Goal: Task Accomplishment & Management: Use online tool/utility

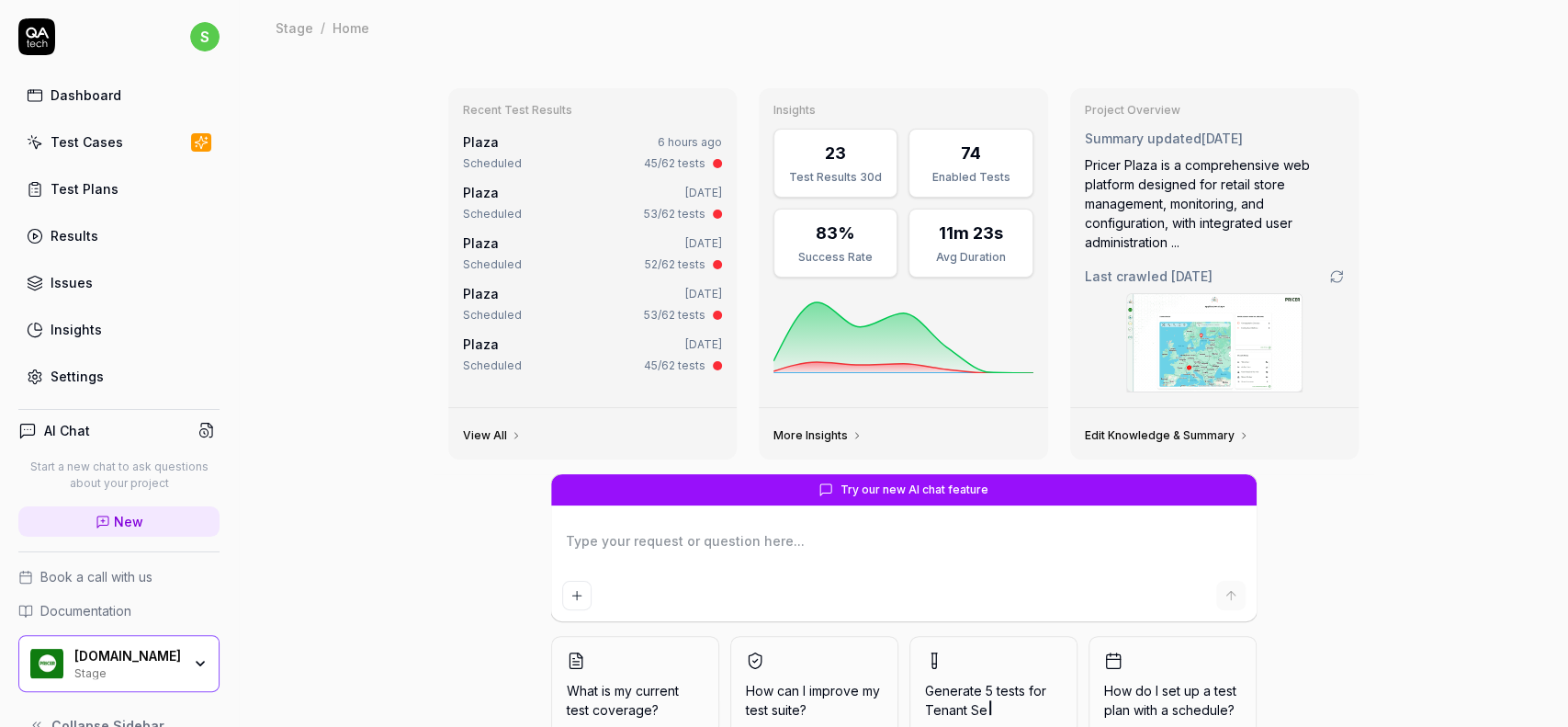
click at [100, 187] on div "Test Plans" at bounding box center [84, 189] width 68 height 19
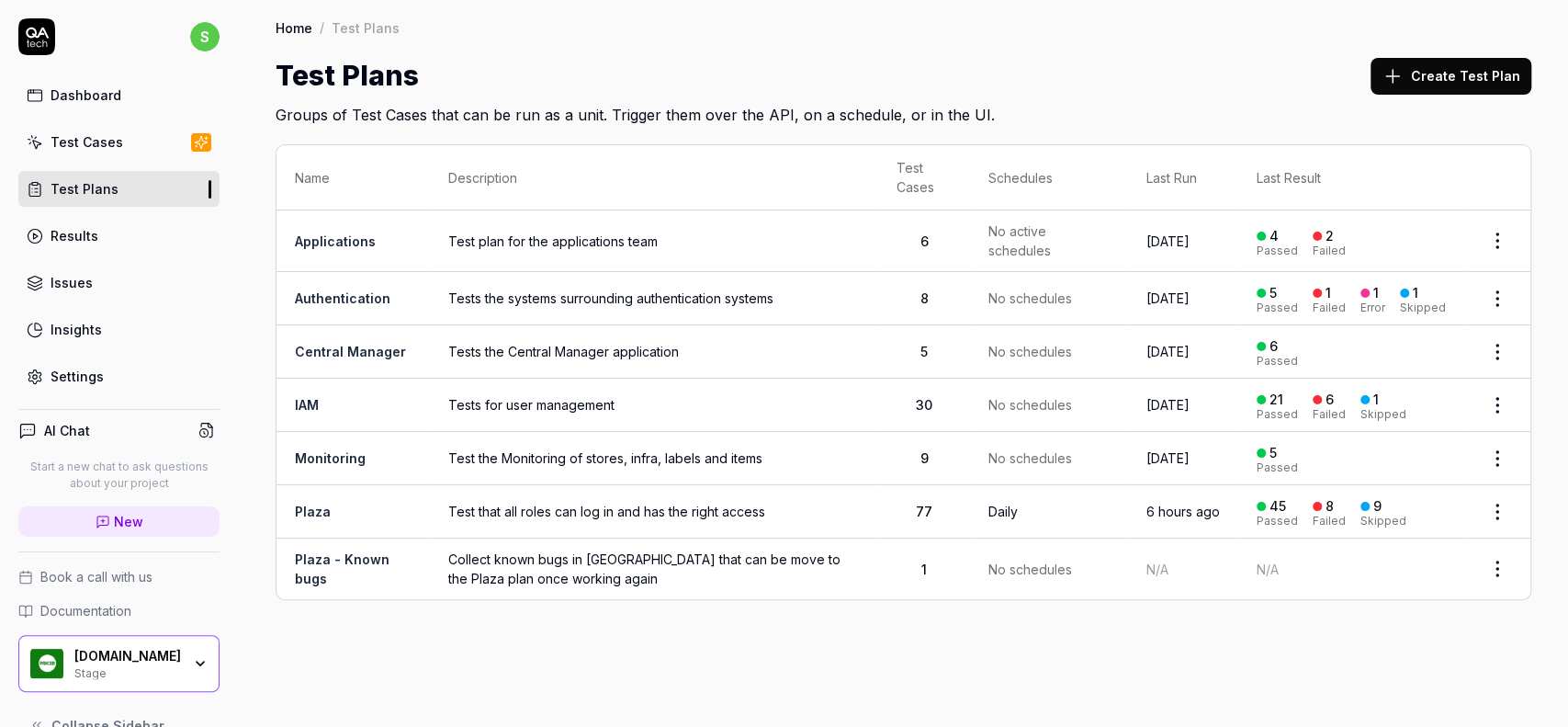
click at [320, 512] on link "Plaza" at bounding box center [313, 512] width 36 height 15
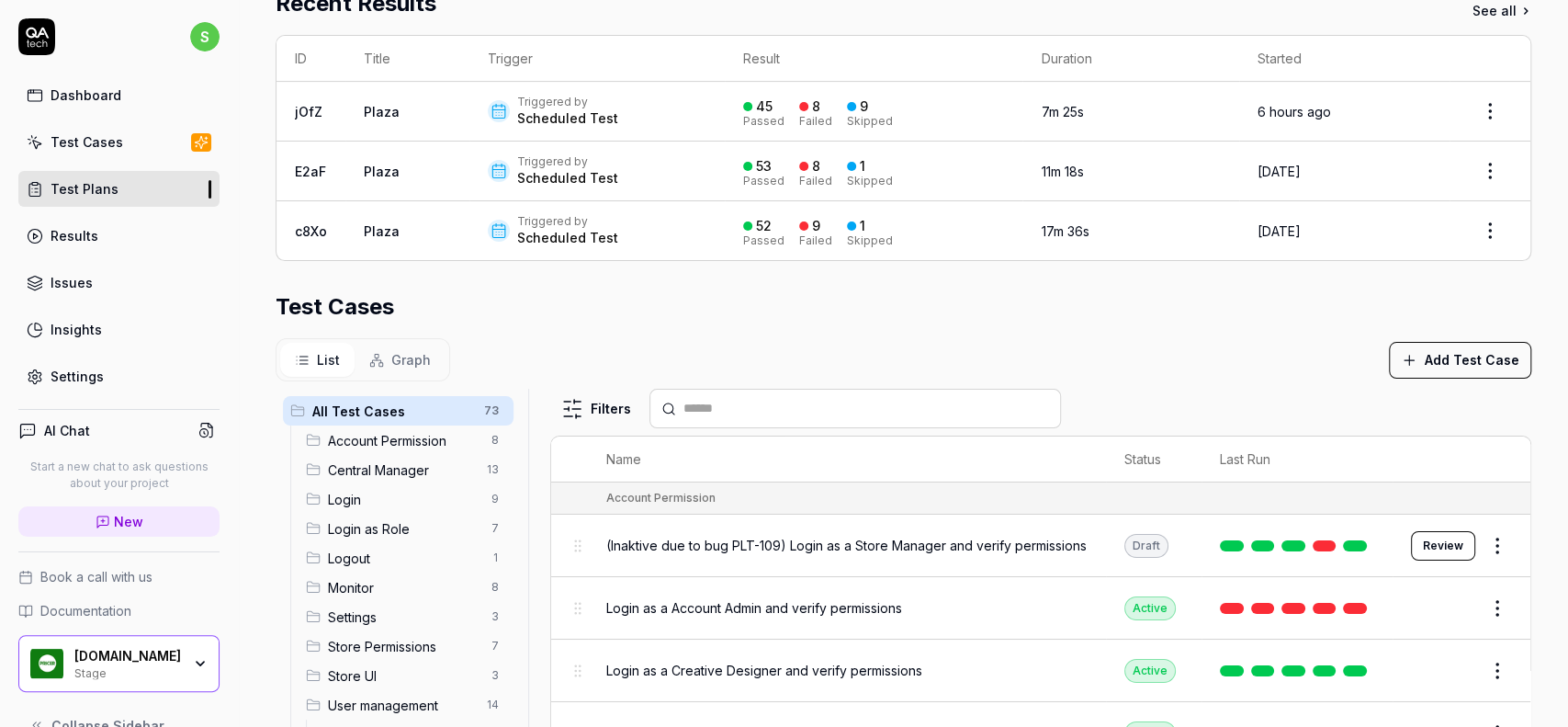
scroll to position [374, 0]
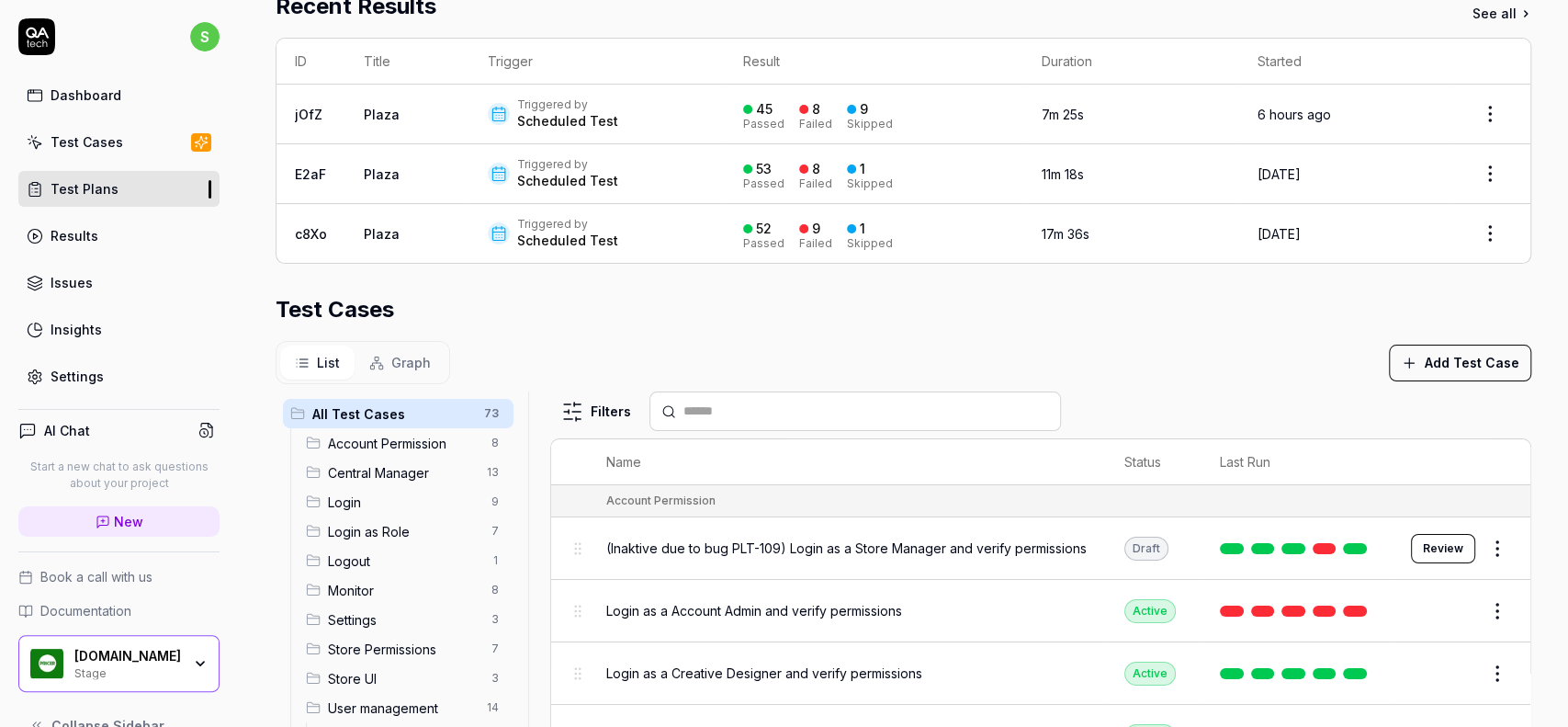
click at [343, 495] on span "Login" at bounding box center [404, 502] width 153 height 19
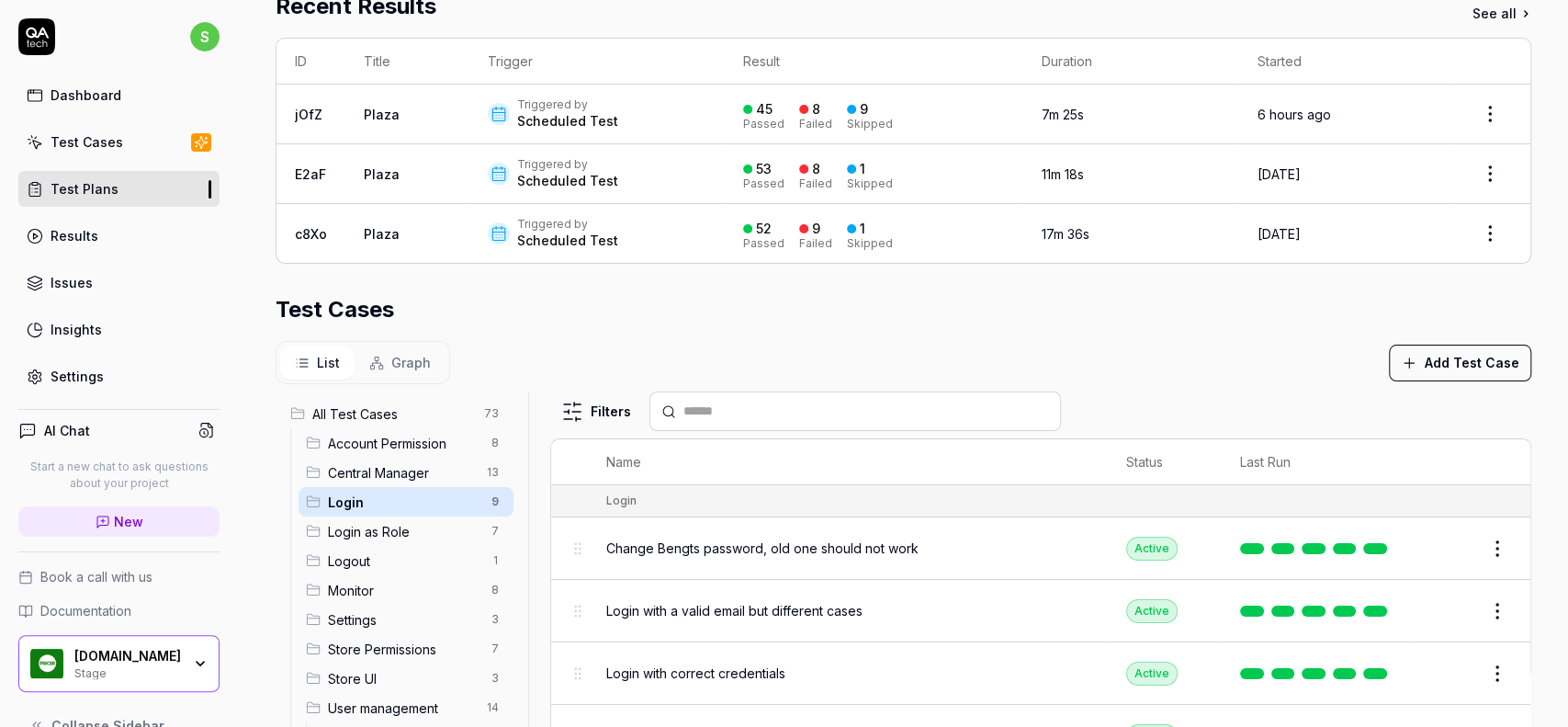
click at [699, 663] on span "Login with correct credentials" at bounding box center [695, 673] width 179 height 19
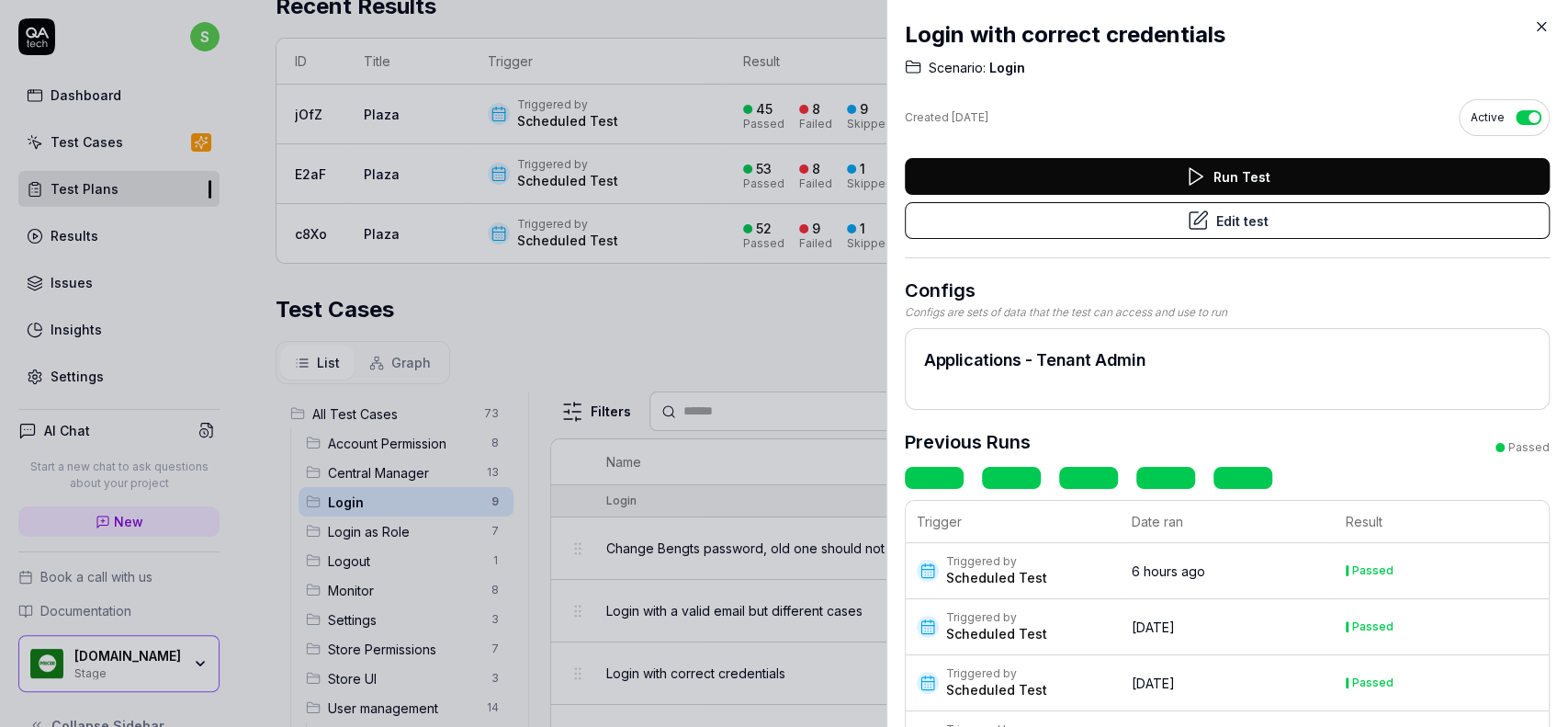
click at [1348, 222] on button "Edit test" at bounding box center [1227, 220] width 645 height 37
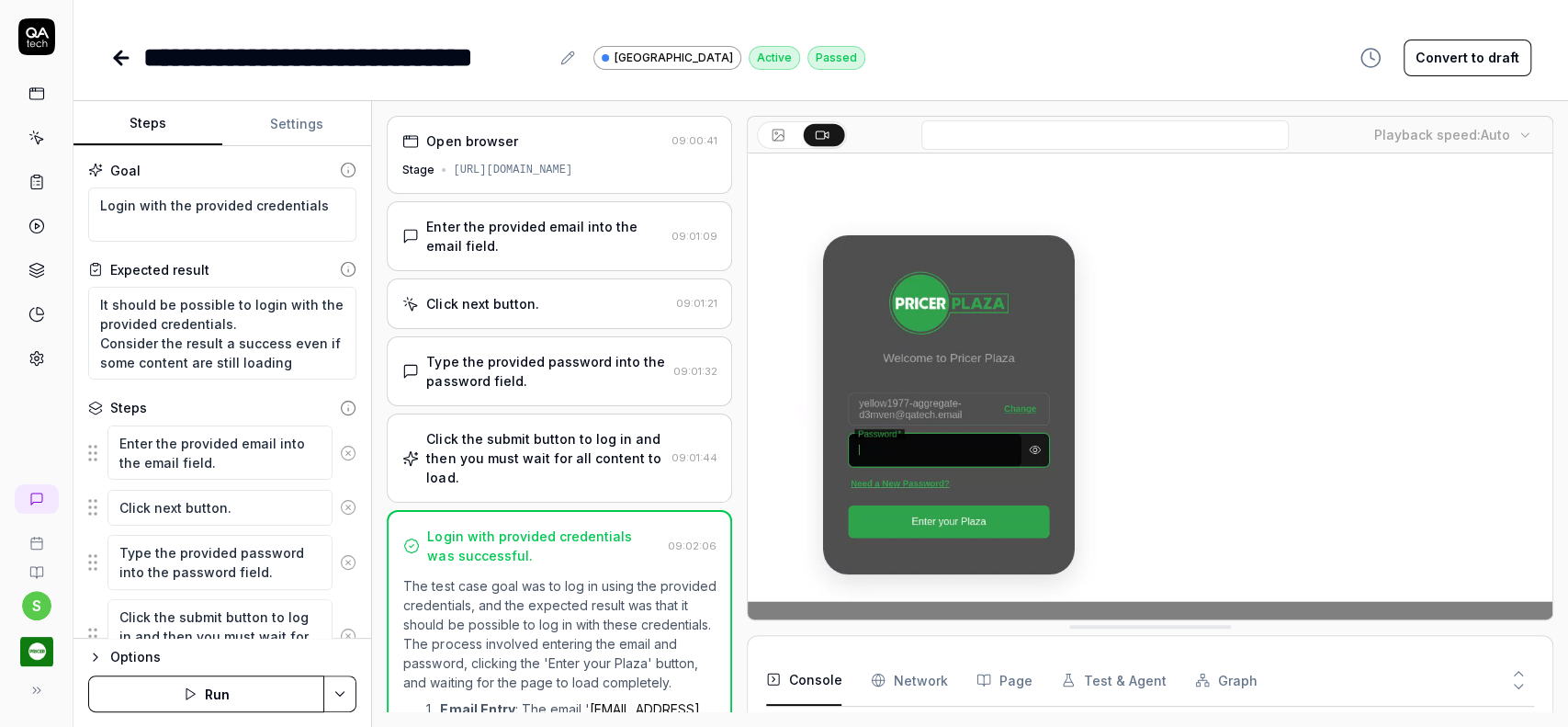
click at [538, 213] on div "Enter the provided email into the email field. 09:01:09" at bounding box center [560, 236] width 345 height 70
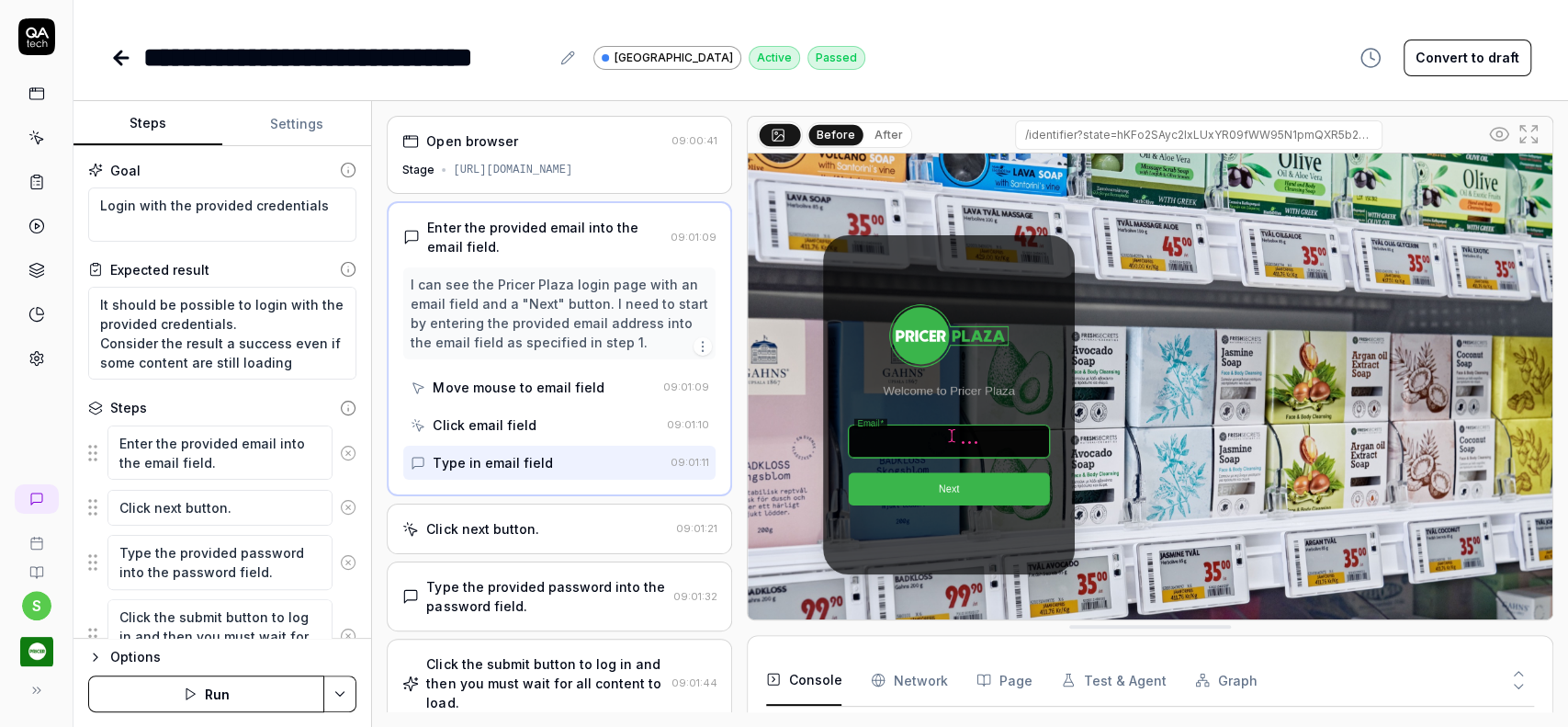
click at [572, 167] on div "[URL][DOMAIN_NAME]" at bounding box center [512, 169] width 120 height 16
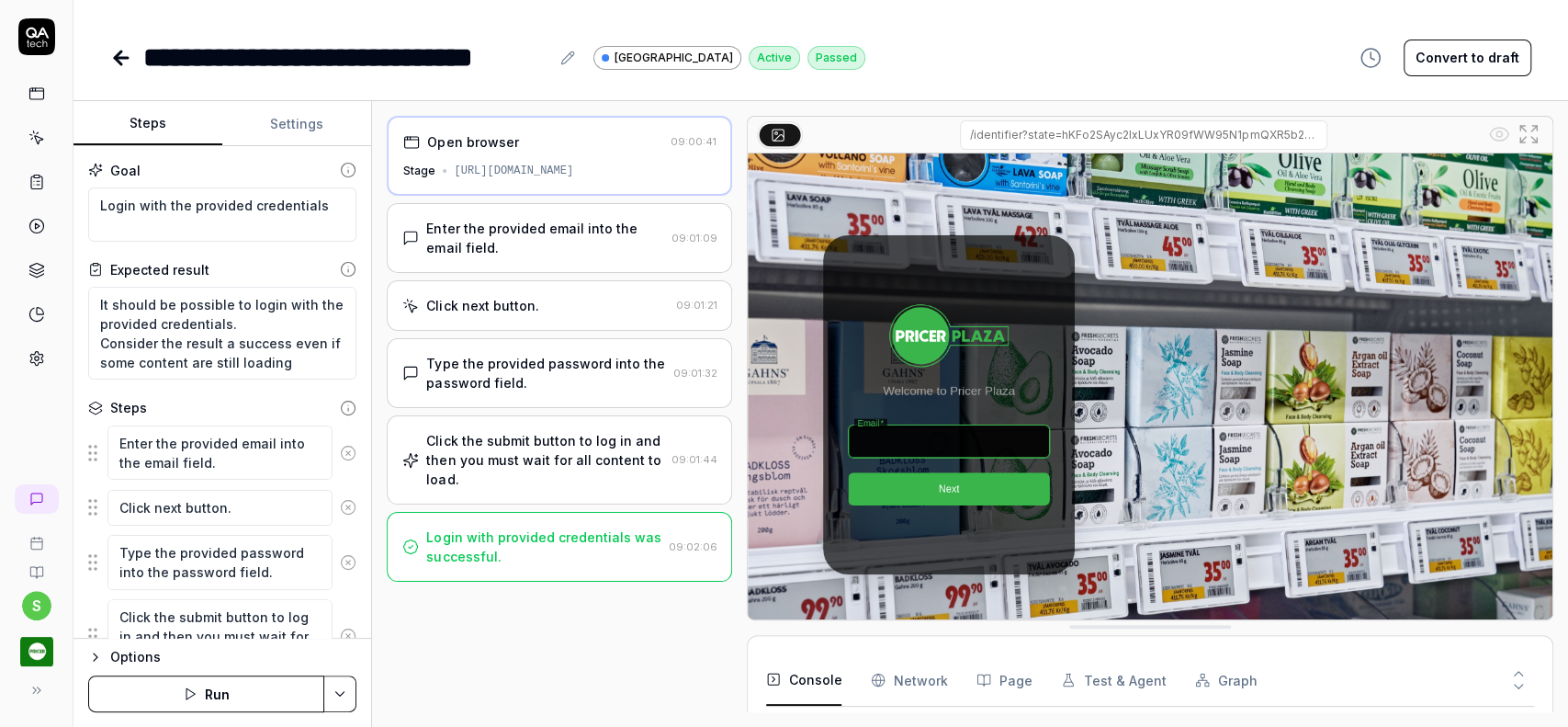
click at [573, 167] on div "[URL][DOMAIN_NAME]" at bounding box center [513, 170] width 120 height 16
click at [542, 362] on div "Type the provided password into the password field." at bounding box center [545, 373] width 239 height 39
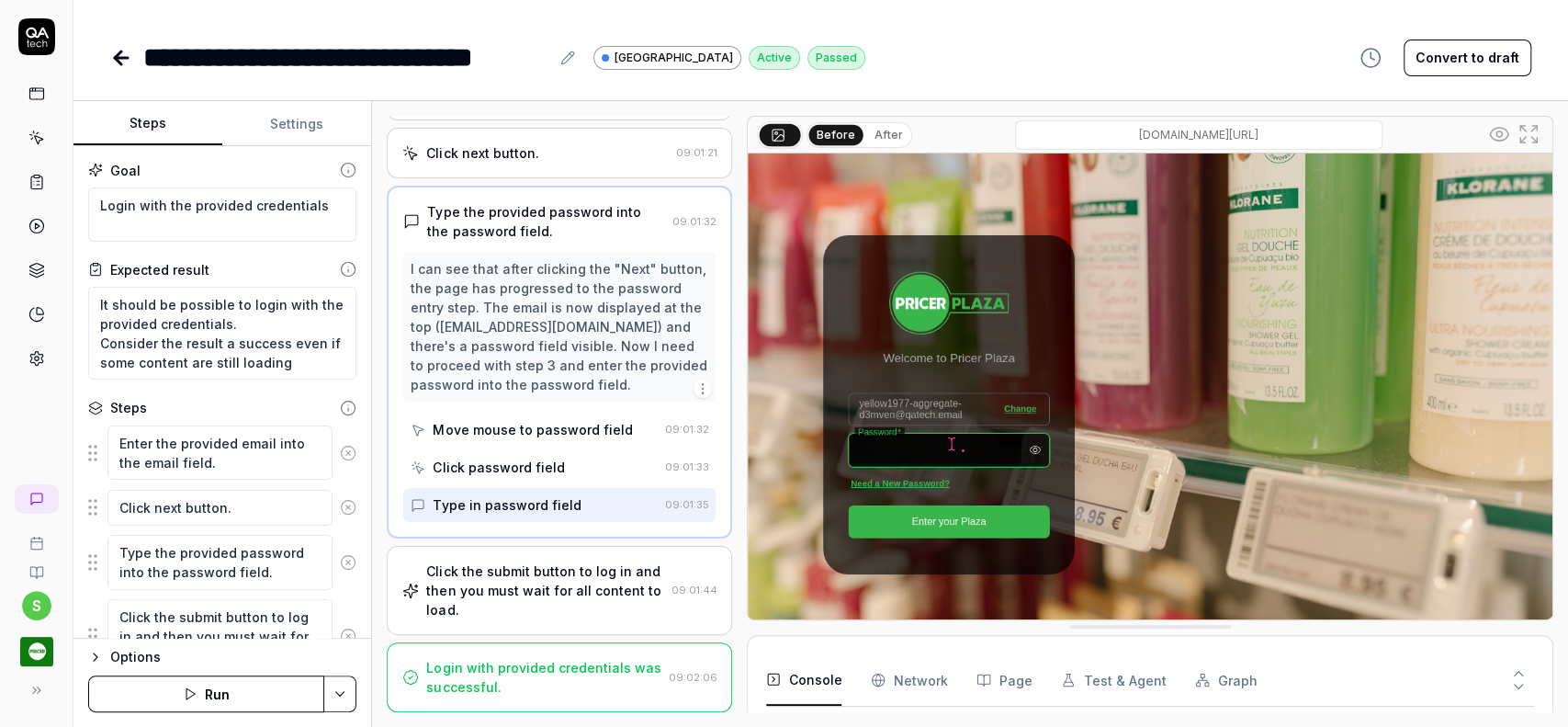
click at [290, 118] on button "Settings" at bounding box center [296, 123] width 149 height 44
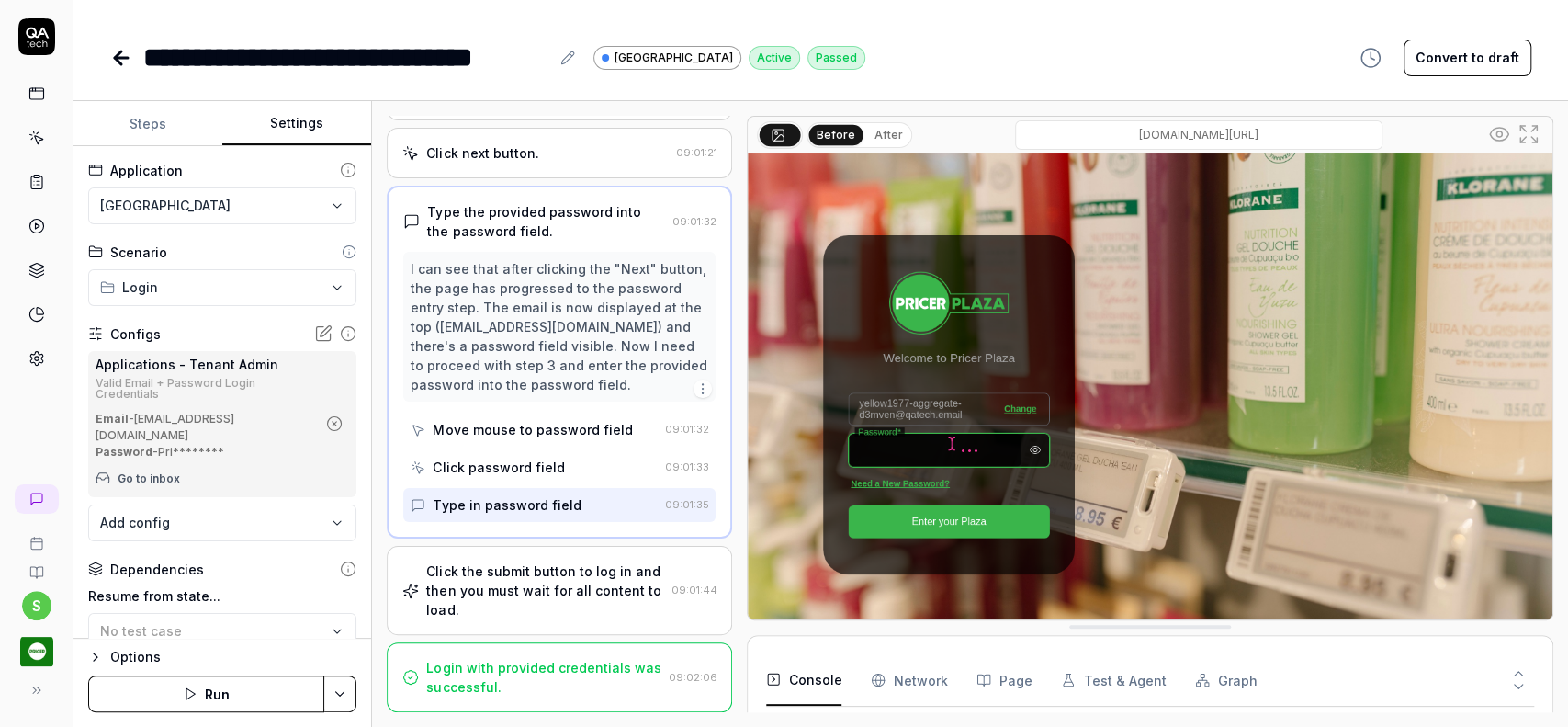
click at [216, 388] on div "Valid Email + Password Login Credentials" at bounding box center [206, 388] width 220 height 22
click at [163, 327] on div "Configs" at bounding box center [222, 334] width 268 height 19
click at [36, 45] on icon at bounding box center [39, 45] width 6 height 6
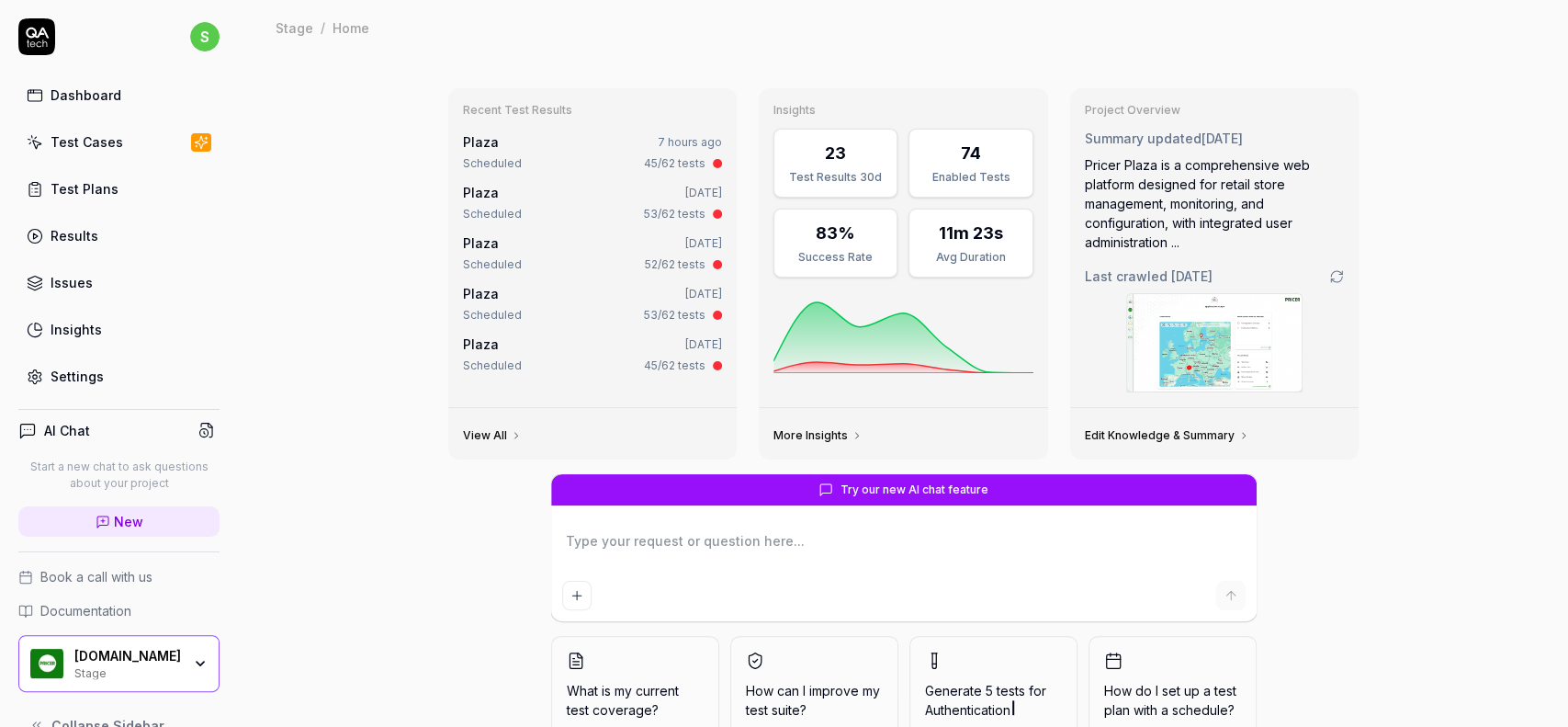
click at [88, 190] on div "Test Plans" at bounding box center [84, 189] width 68 height 19
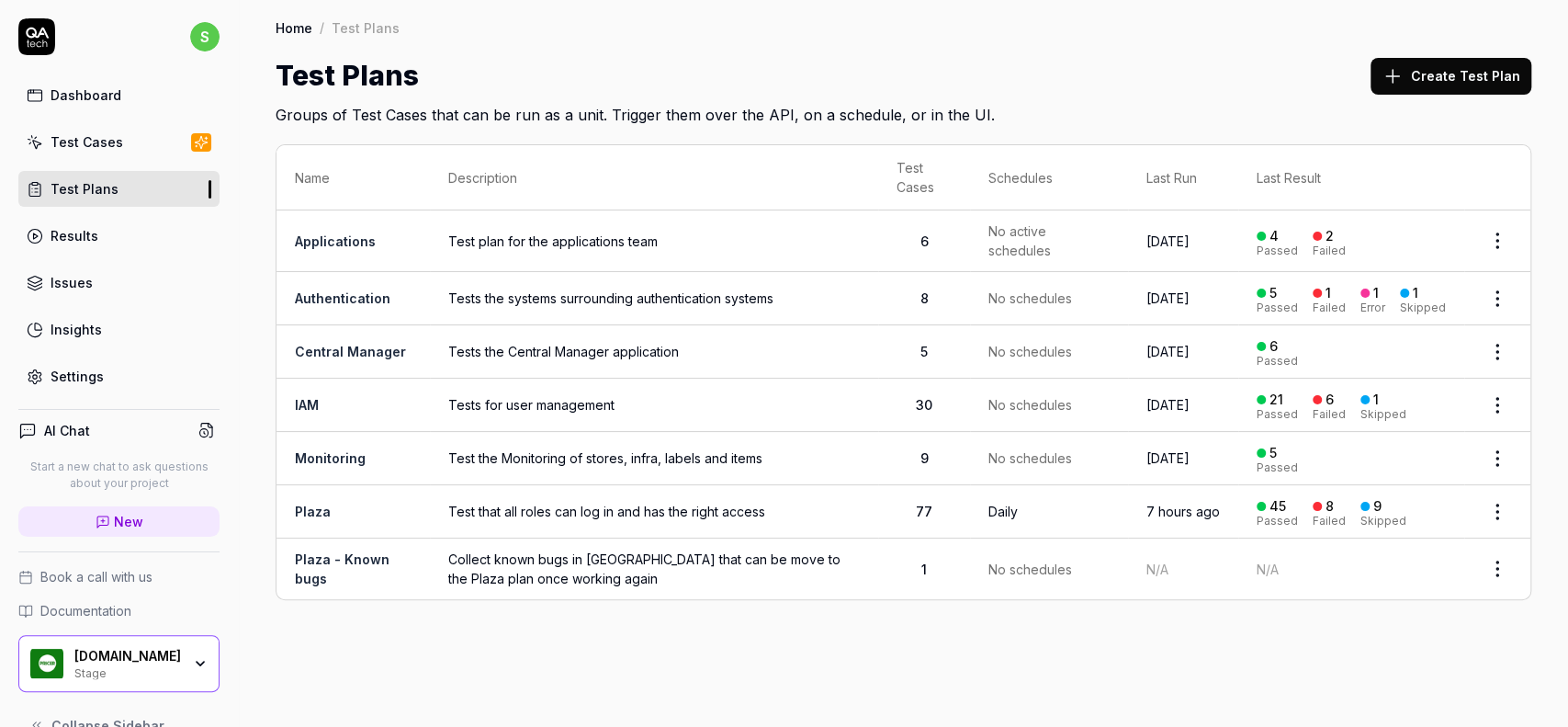
click at [308, 518] on td "Plaza" at bounding box center [353, 512] width 154 height 53
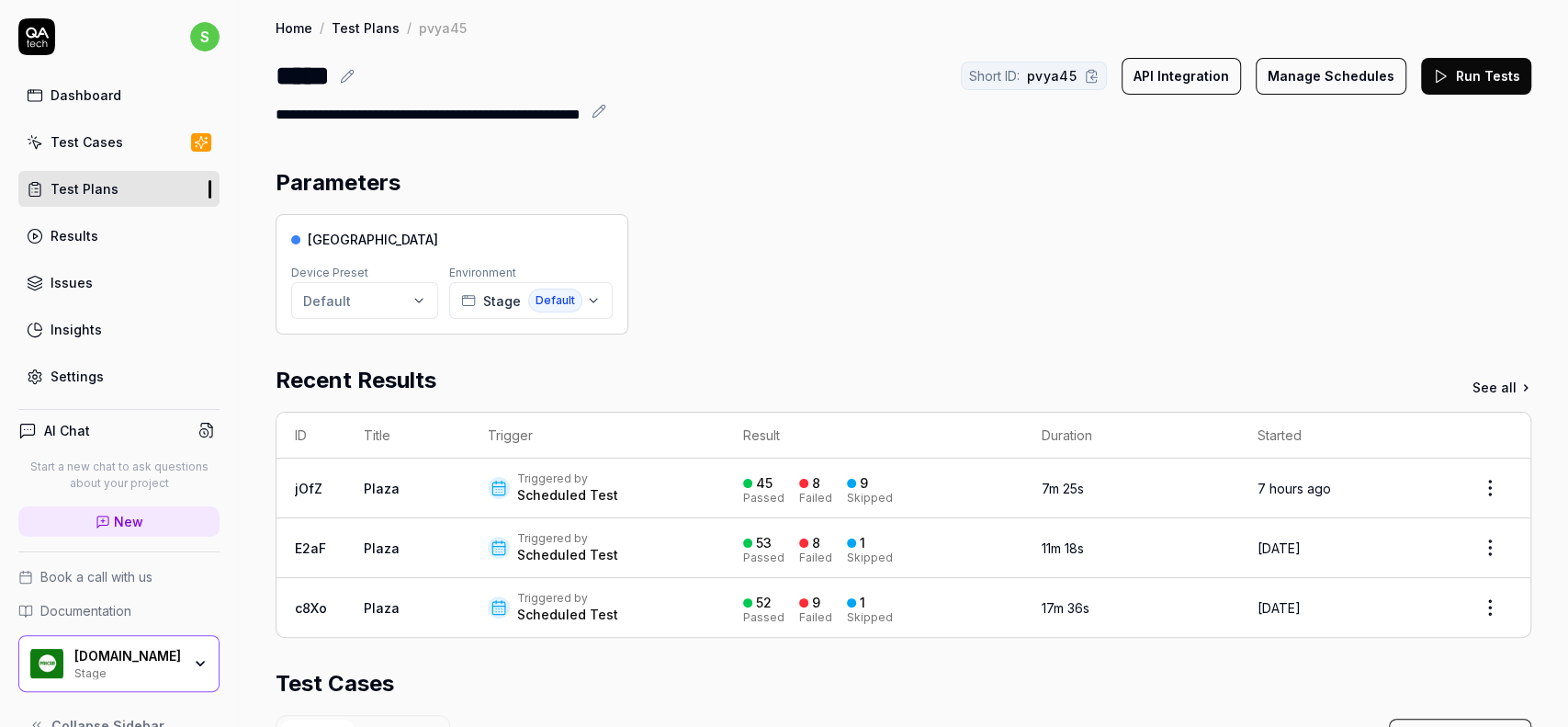
click at [308, 516] on body "**********" at bounding box center [784, 364] width 1568 height 727
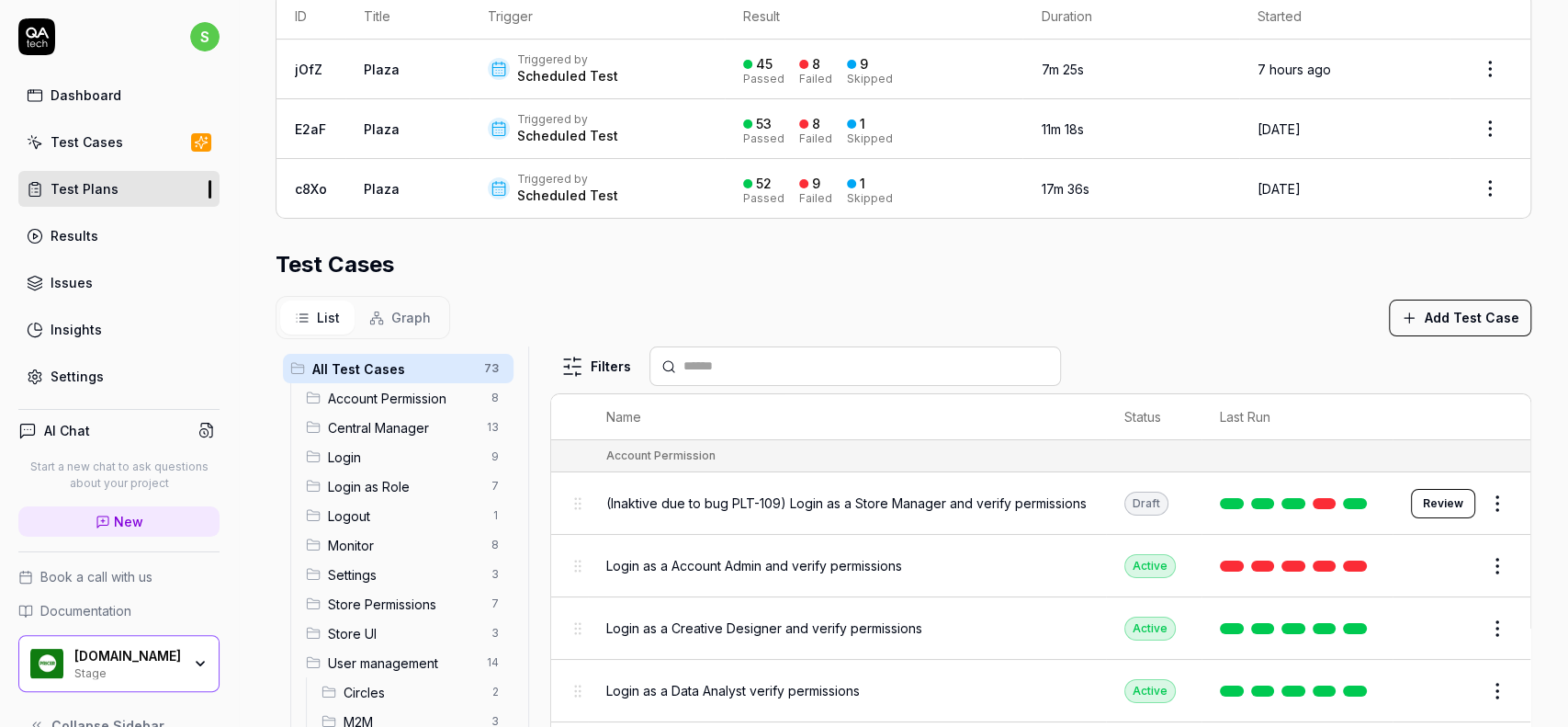
click at [347, 427] on span "Central Manager" at bounding box center [402, 427] width 148 height 19
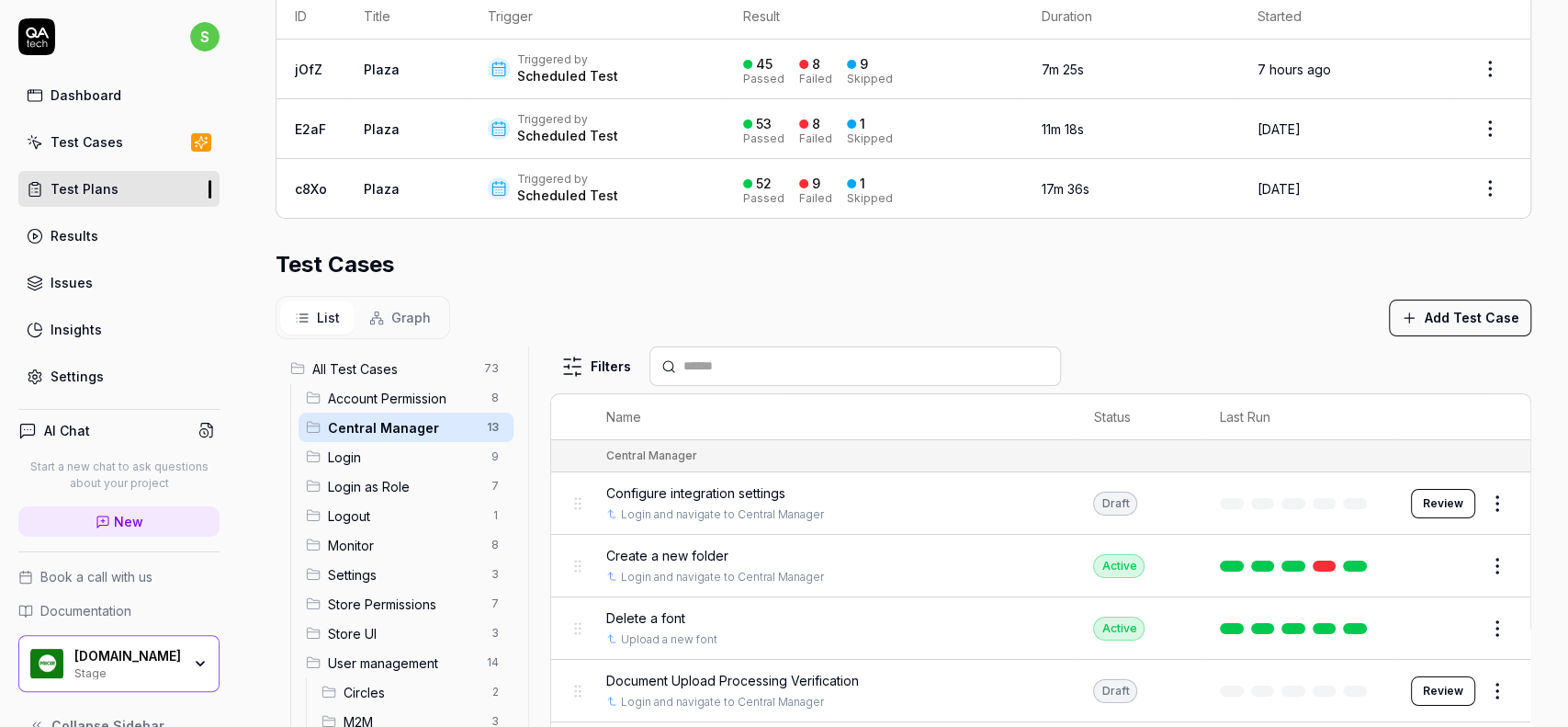
click at [375, 401] on span "Account Permission" at bounding box center [404, 399] width 153 height 19
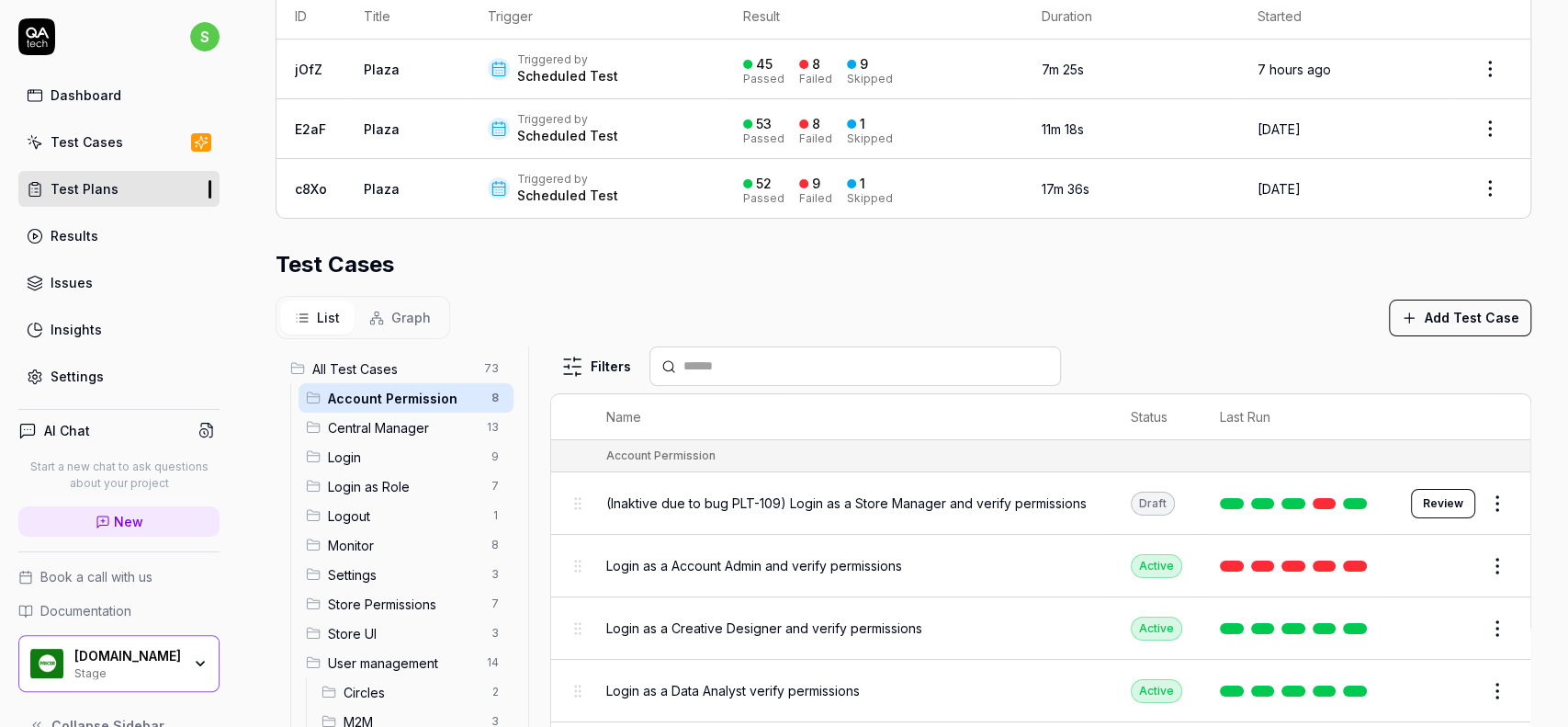
scroll to position [122, 0]
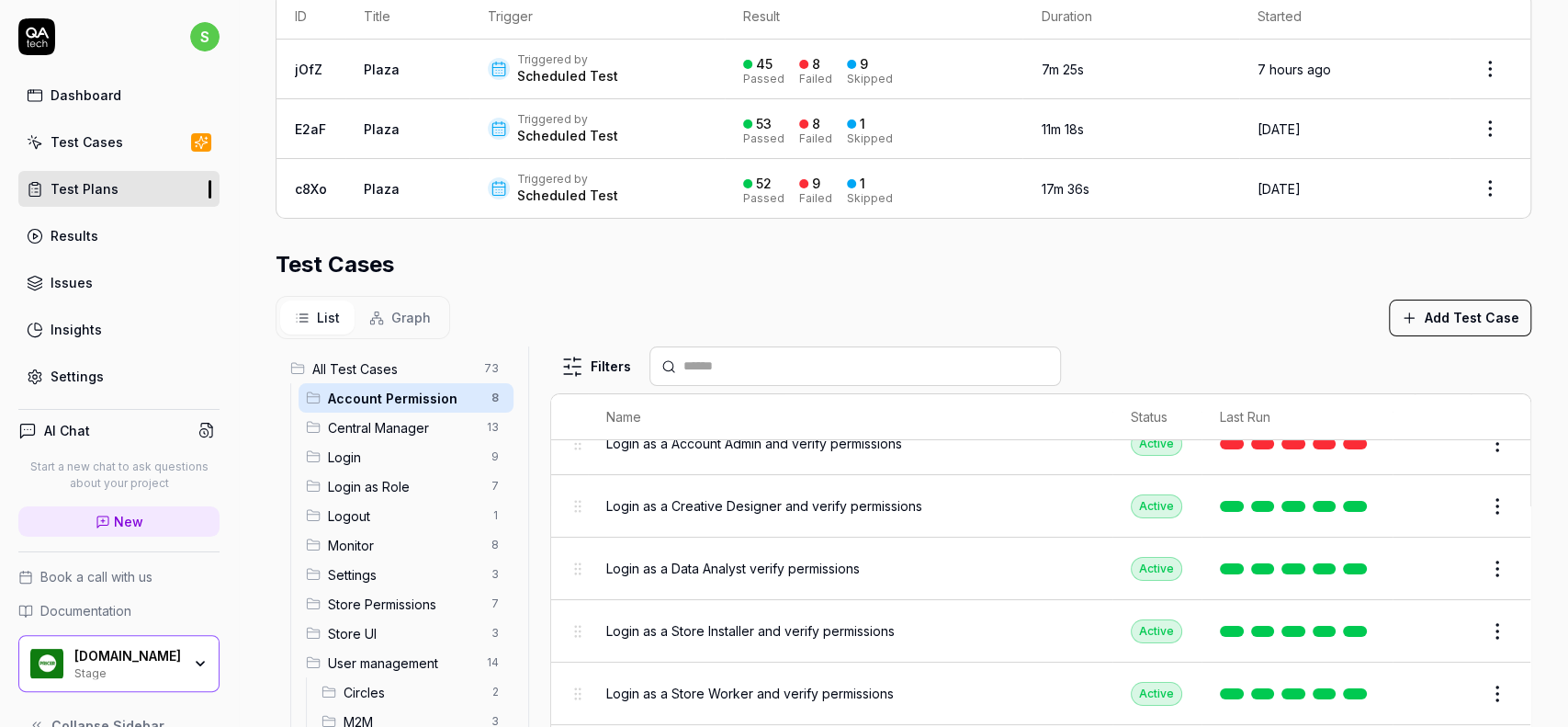
click at [757, 562] on span "Login as a Data Analyst verify permissions" at bounding box center [732, 569] width 253 height 19
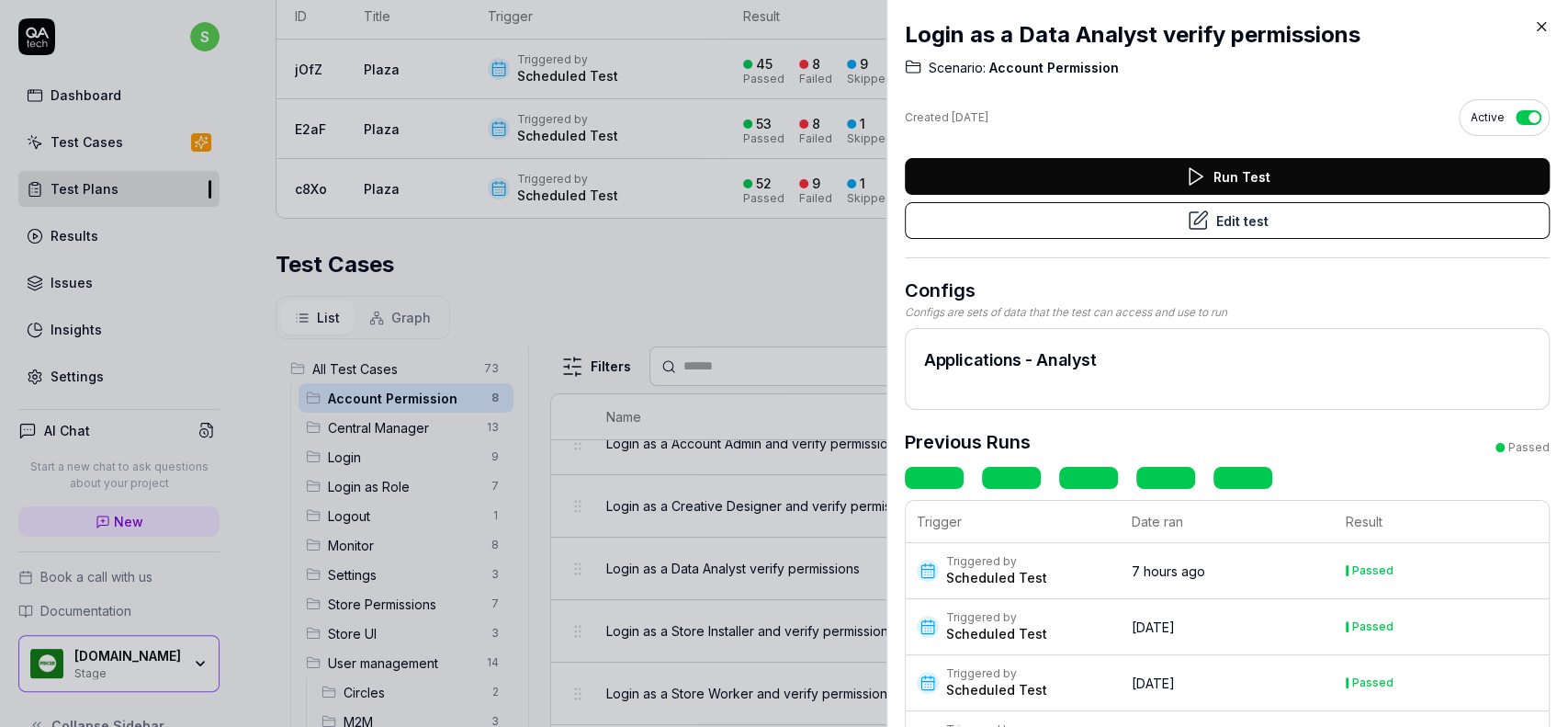
click at [1281, 225] on button "Edit test" at bounding box center [1227, 220] width 645 height 37
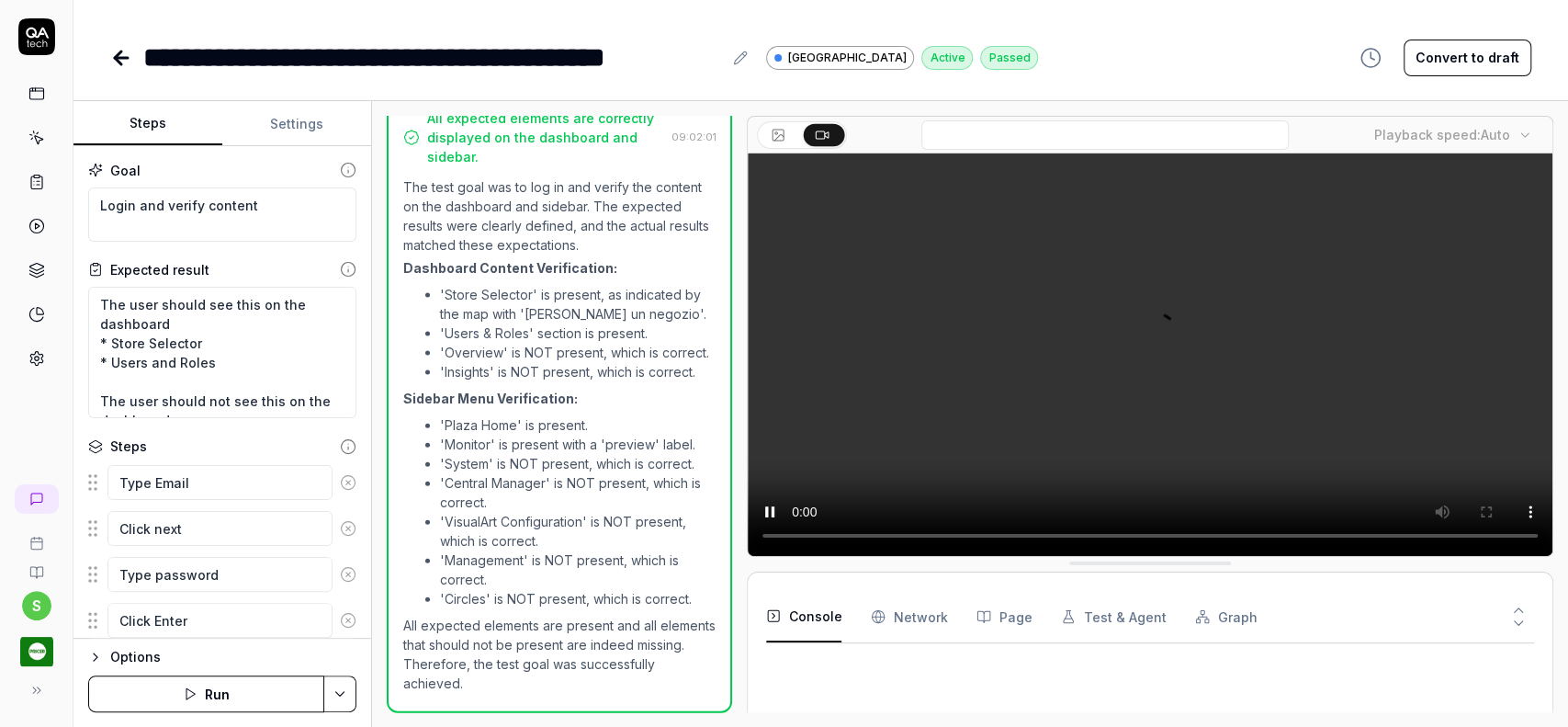
scroll to position [606, 0]
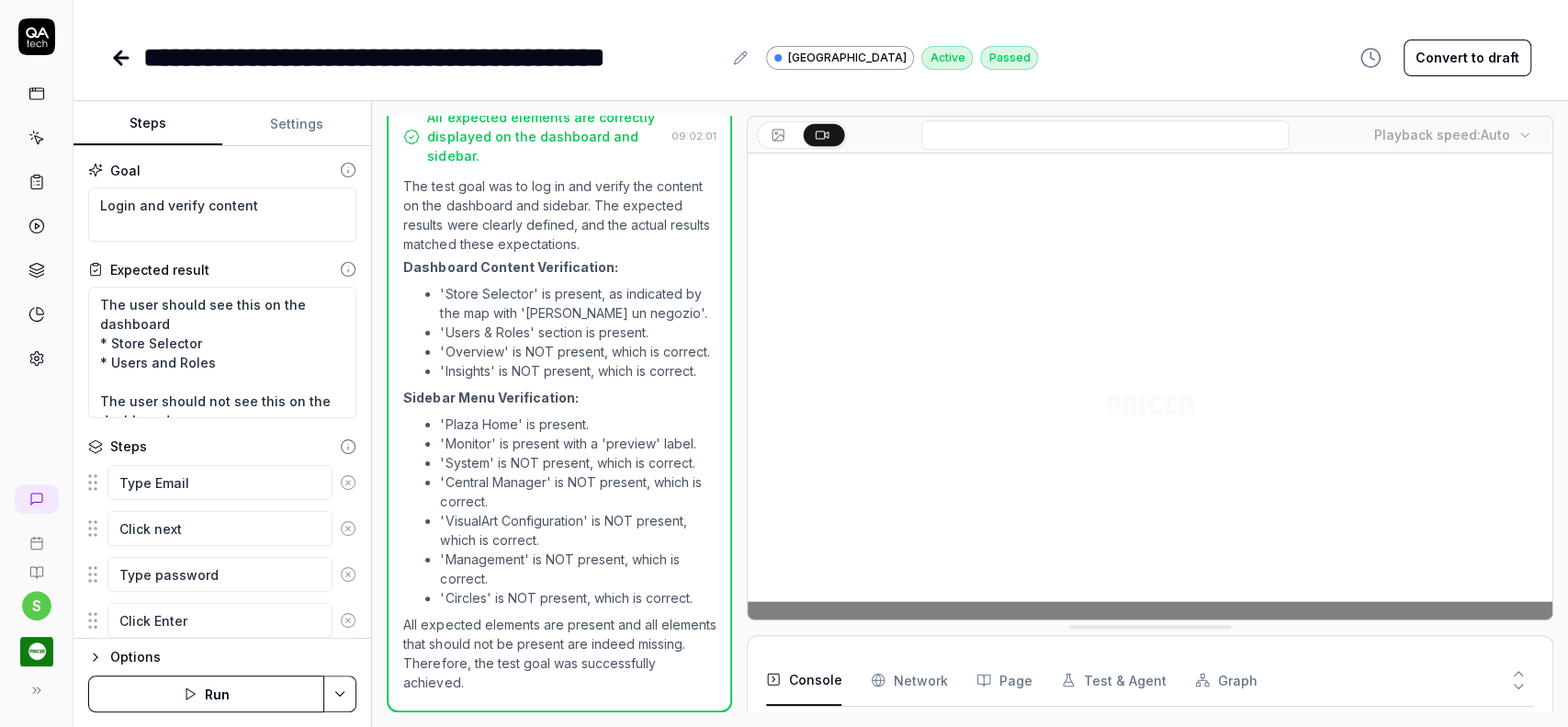
scroll to position [29, 0]
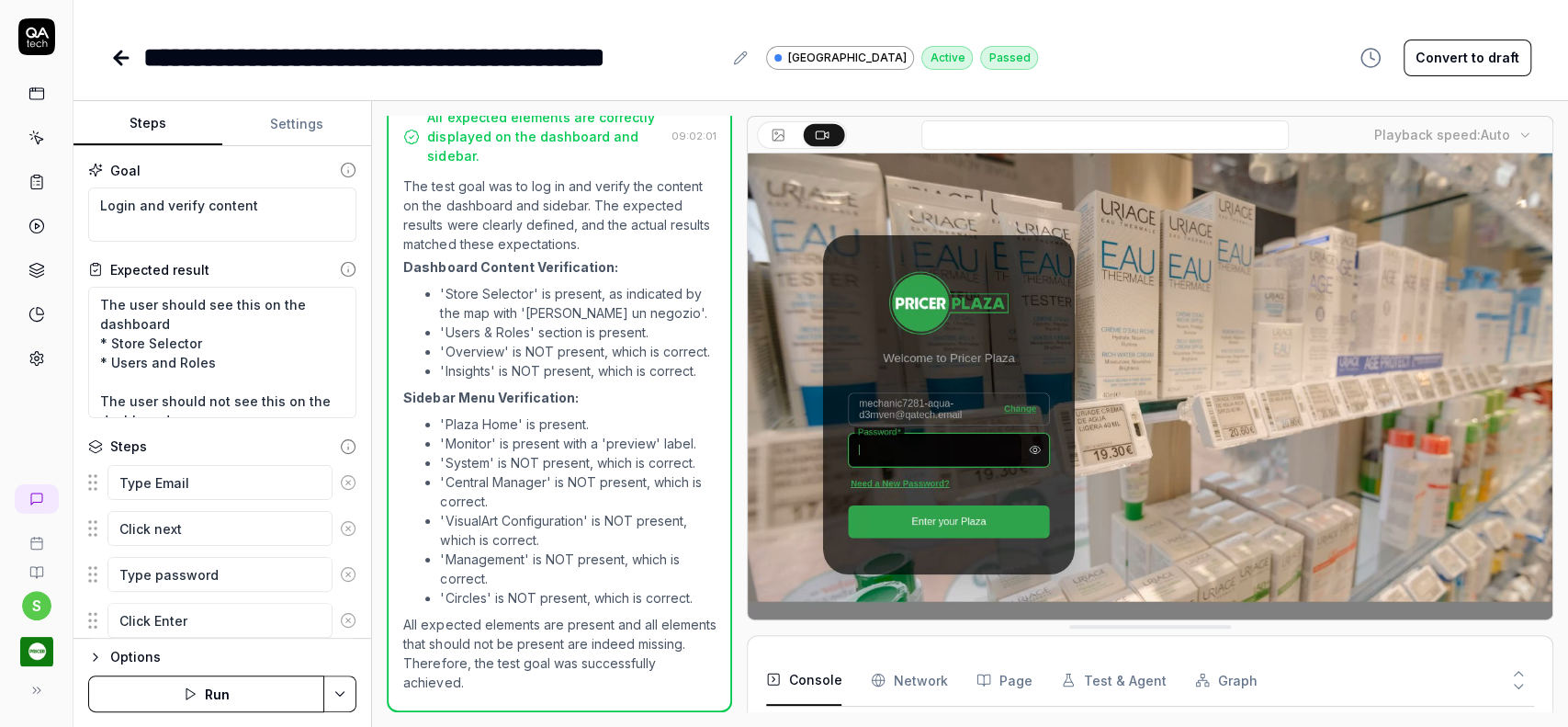
click at [33, 34] on icon at bounding box center [37, 33] width 23 height 11
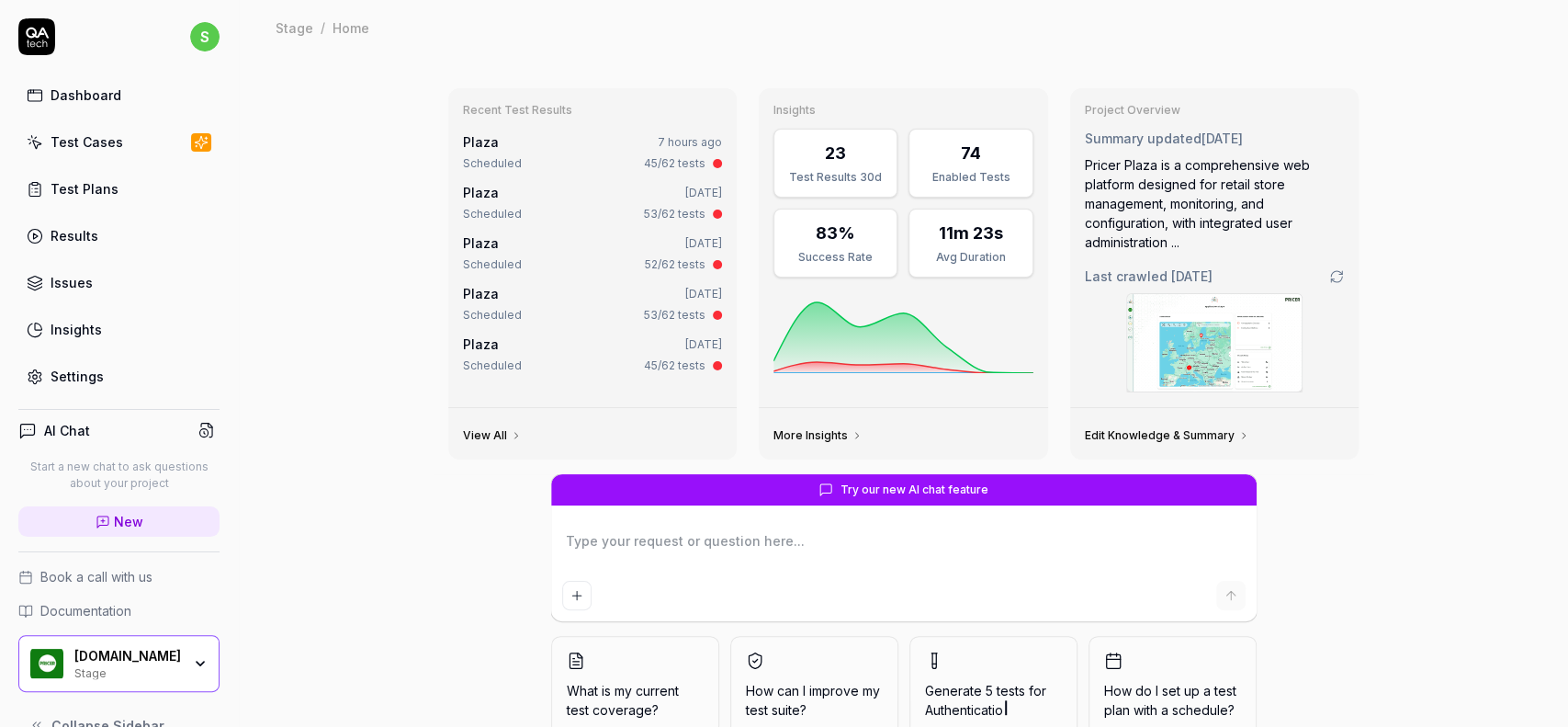
click at [86, 181] on div "Test Plans" at bounding box center [84, 189] width 68 height 19
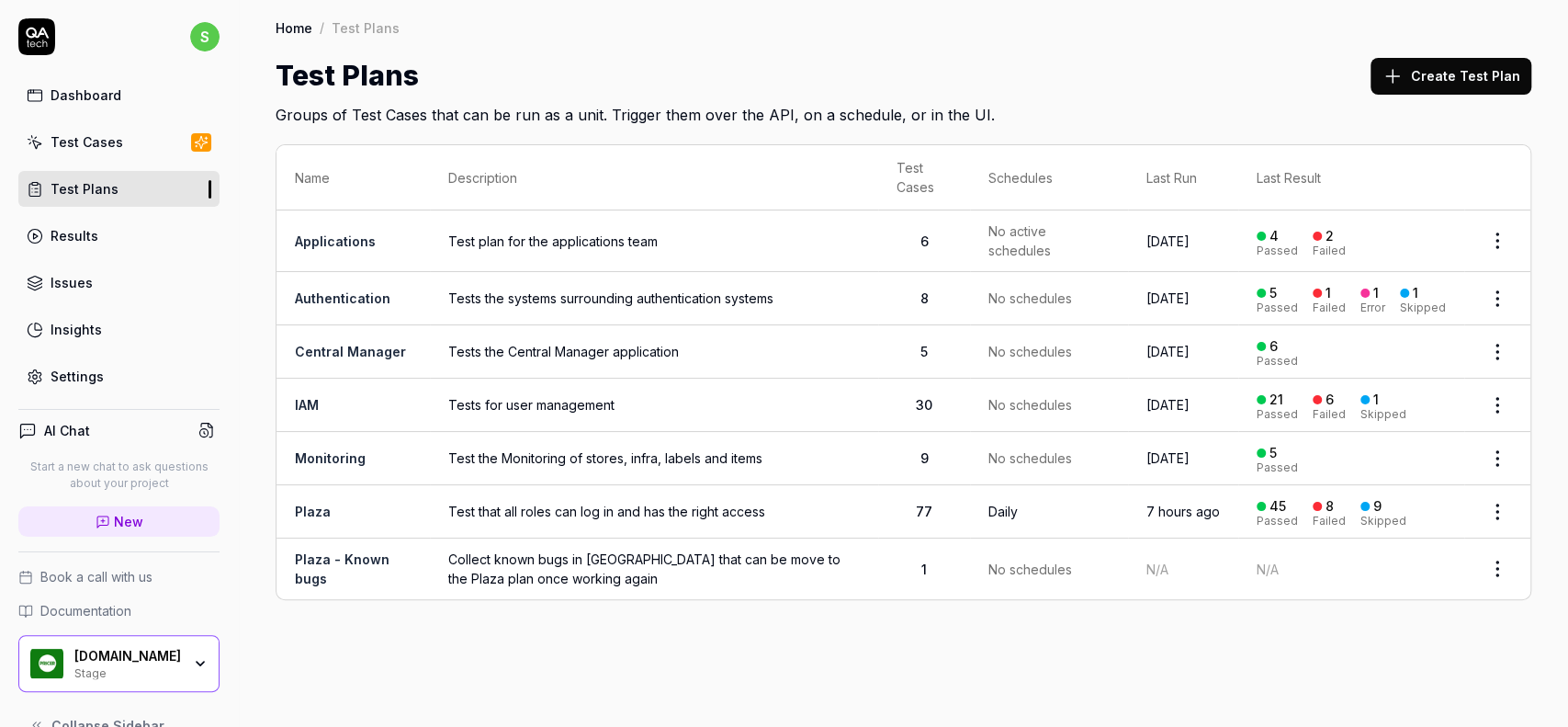
click at [323, 511] on link "Plaza" at bounding box center [313, 512] width 36 height 15
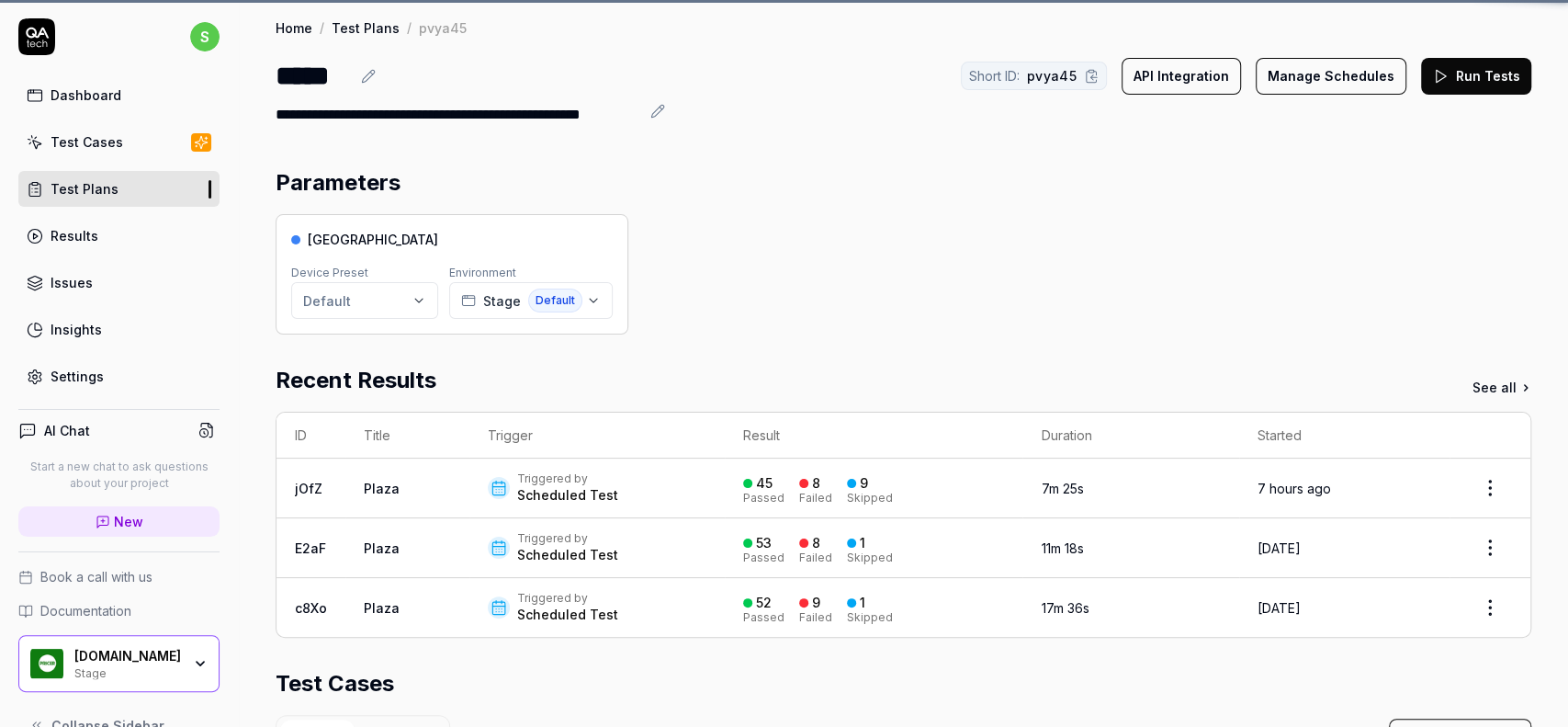
scroll to position [419, 0]
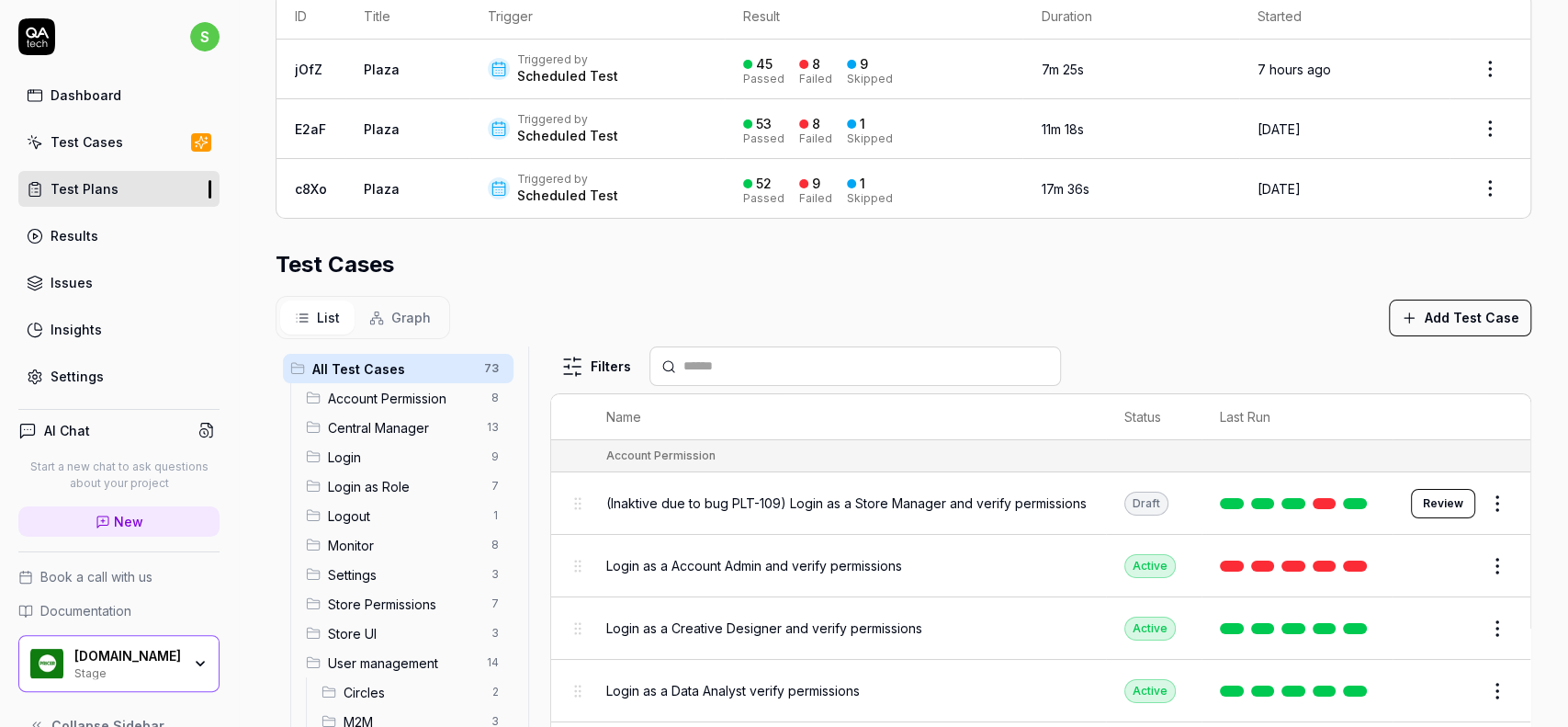
click at [406, 608] on span "Store Permissions" at bounding box center [404, 604] width 153 height 19
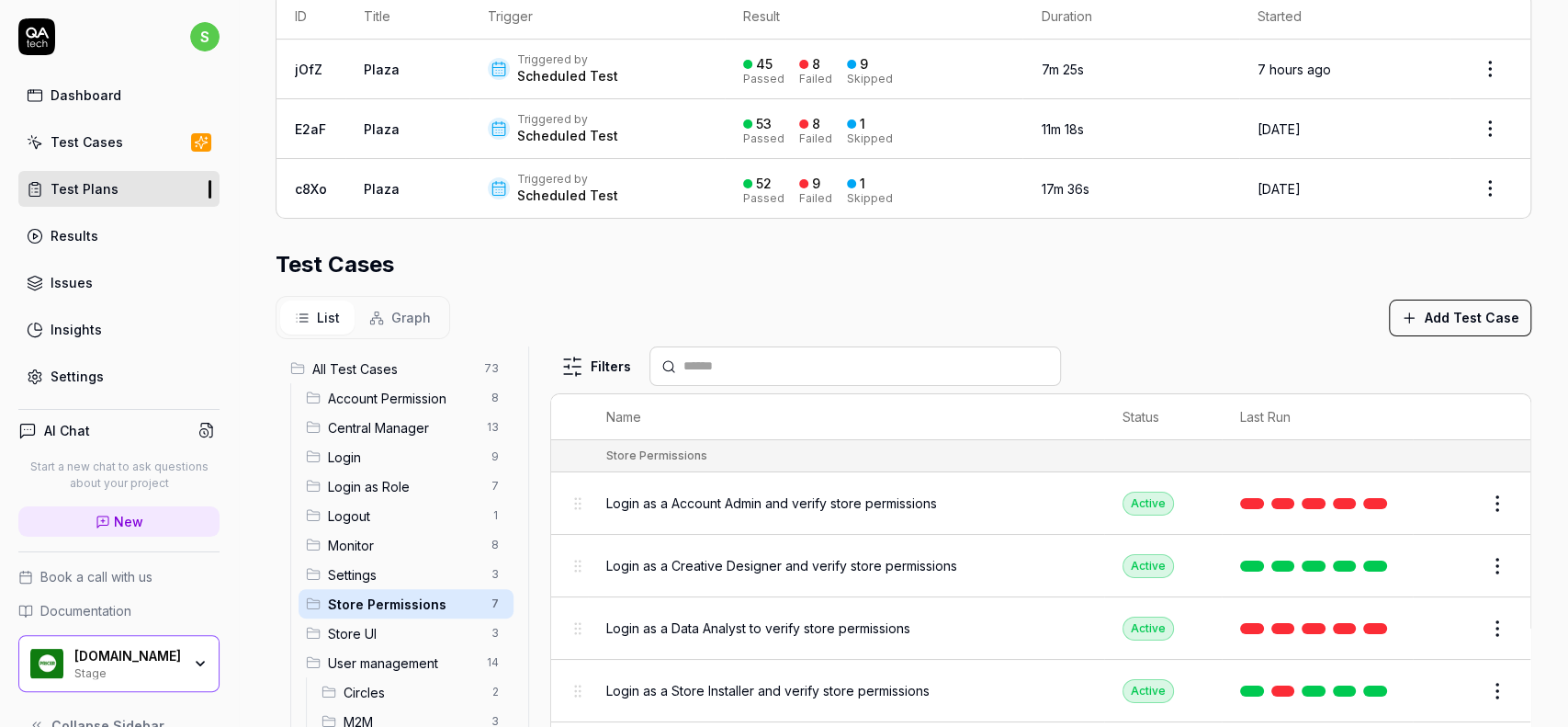
click at [847, 504] on span "Login as a Account Admin and verify store permissions" at bounding box center [771, 503] width 331 height 19
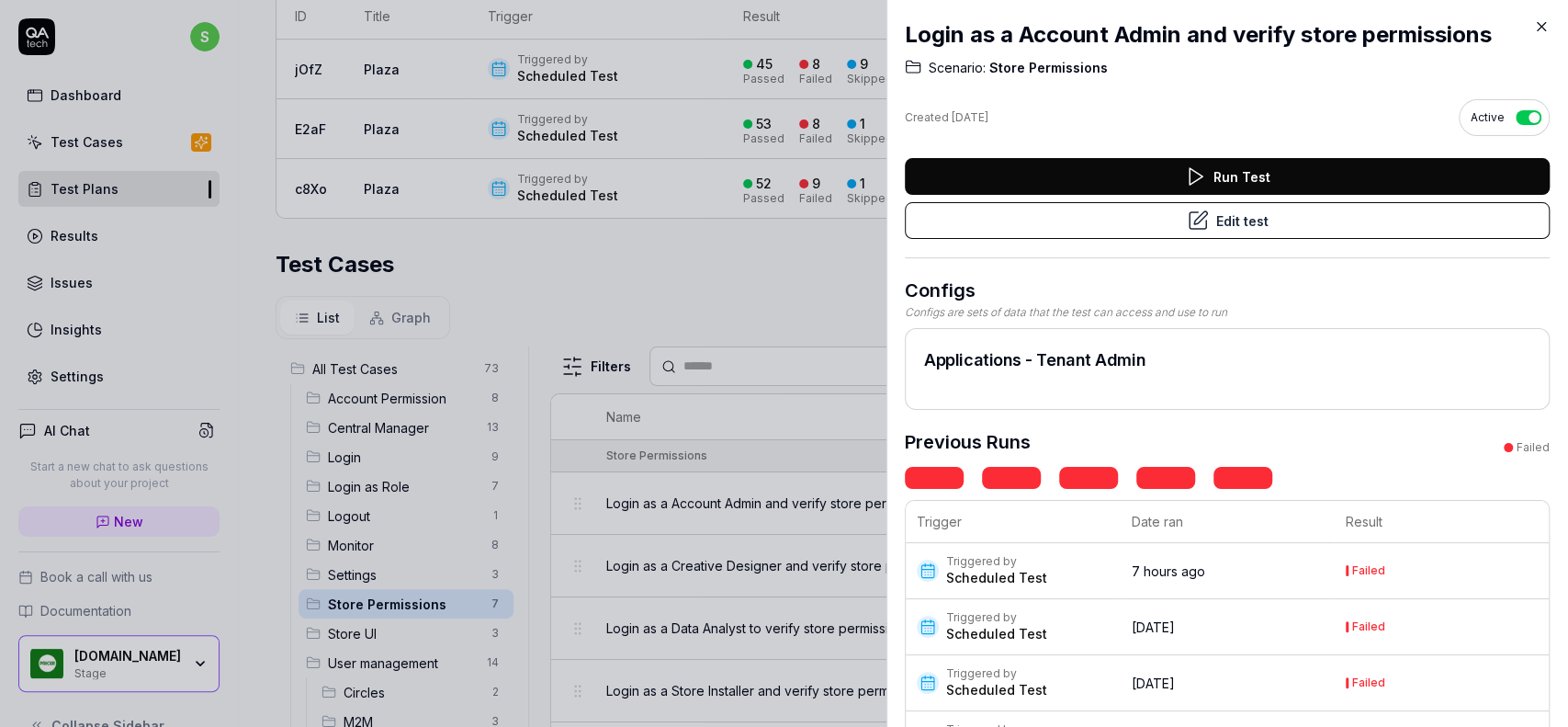
click at [1540, 29] on icon at bounding box center [1540, 26] width 16 height 16
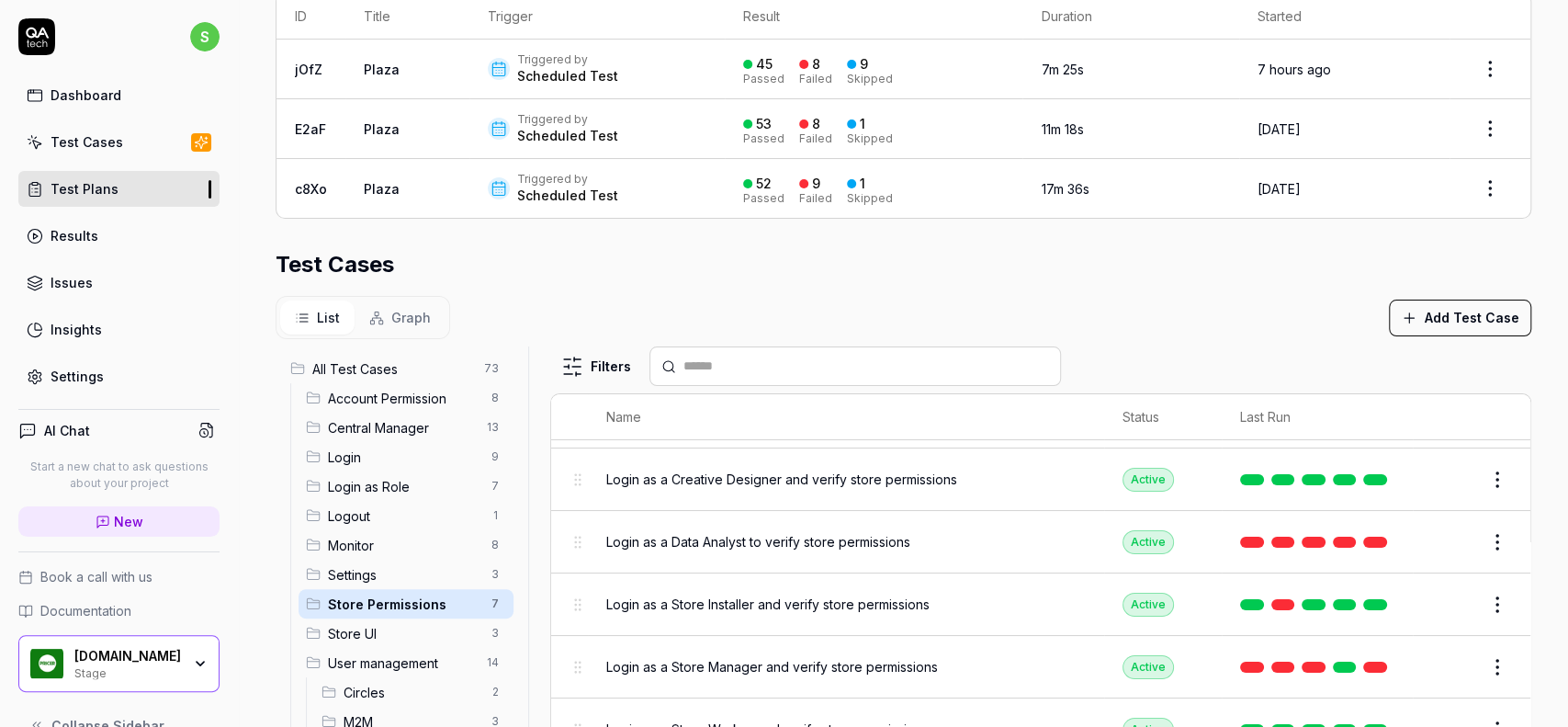
scroll to position [114, 0]
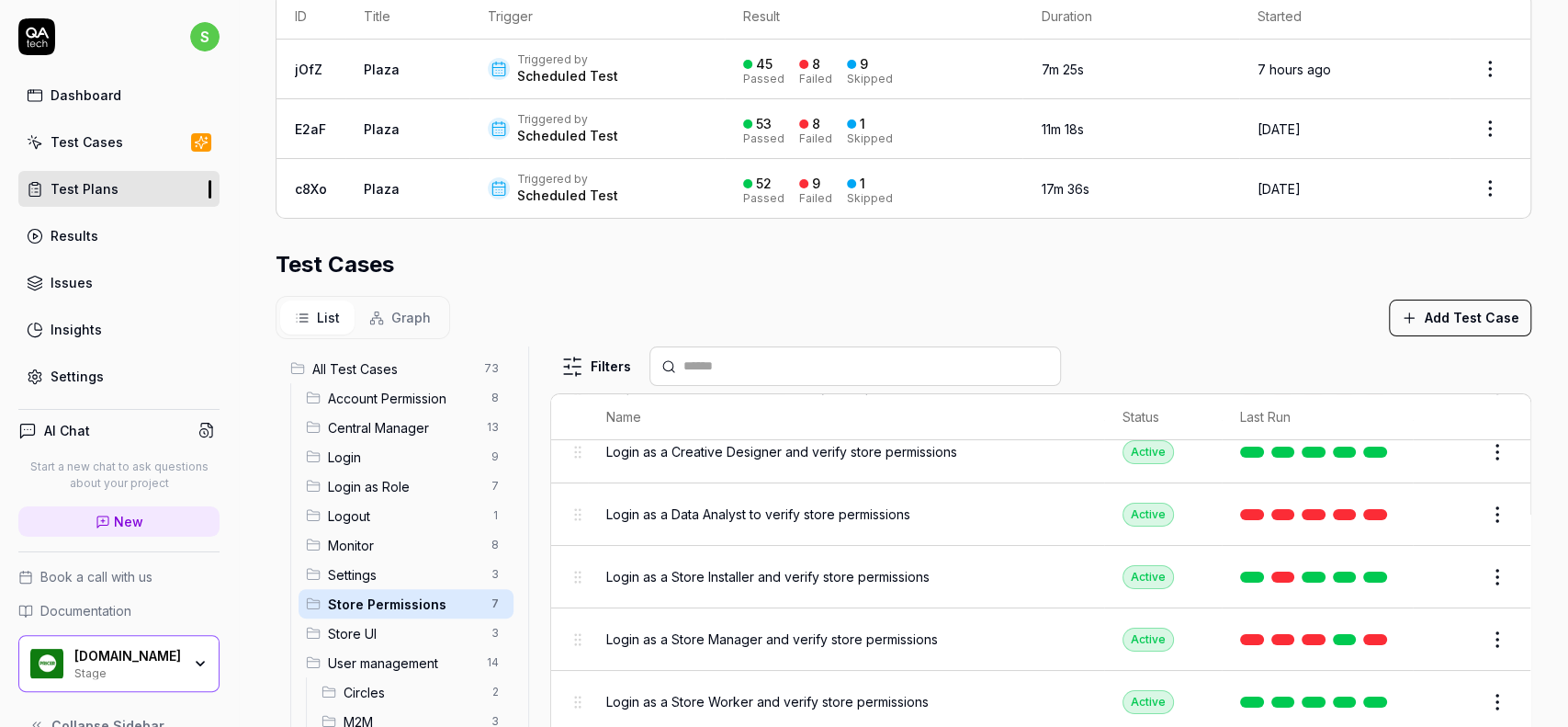
click at [795, 641] on span "Login as a Store Manager and verify store permissions" at bounding box center [771, 639] width 331 height 19
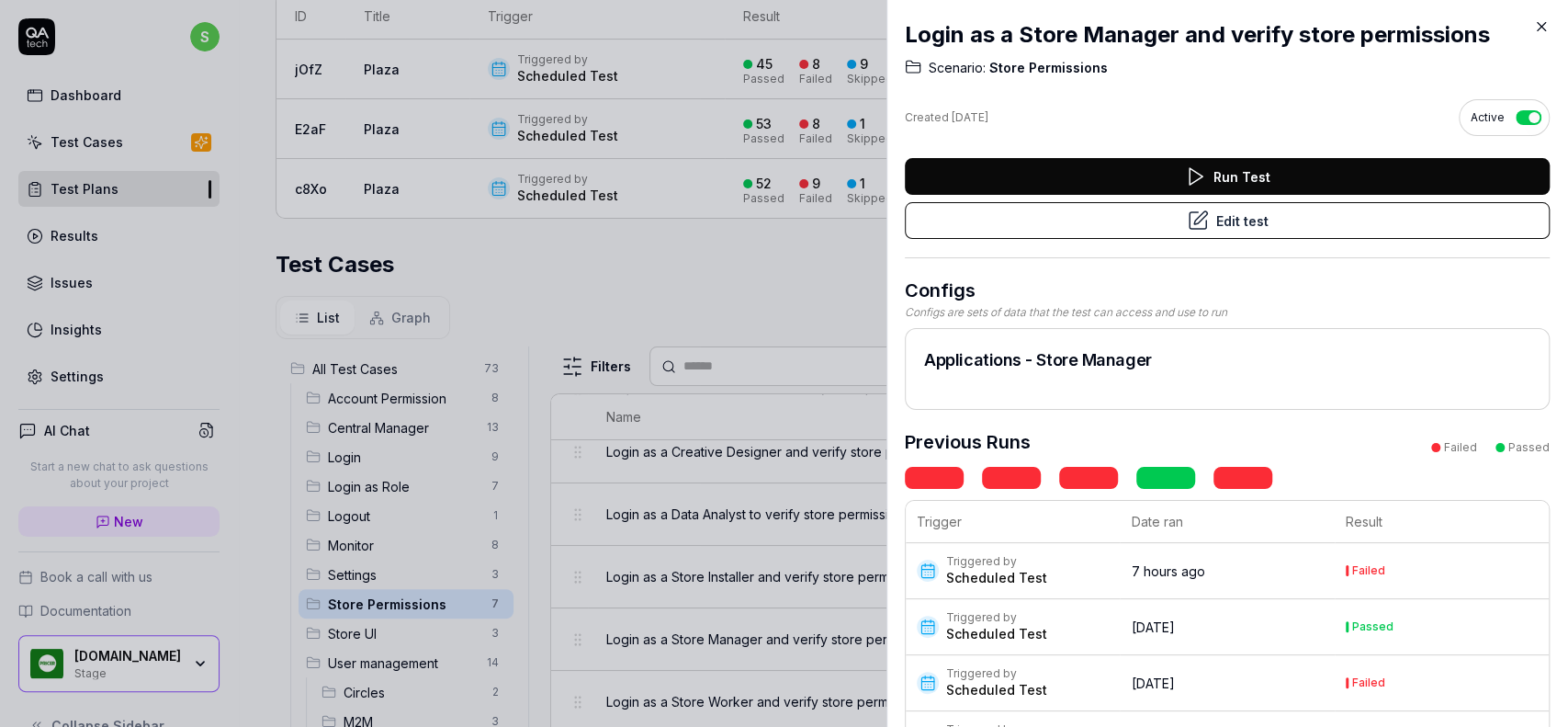
click at [1280, 220] on button "Edit test" at bounding box center [1227, 220] width 645 height 37
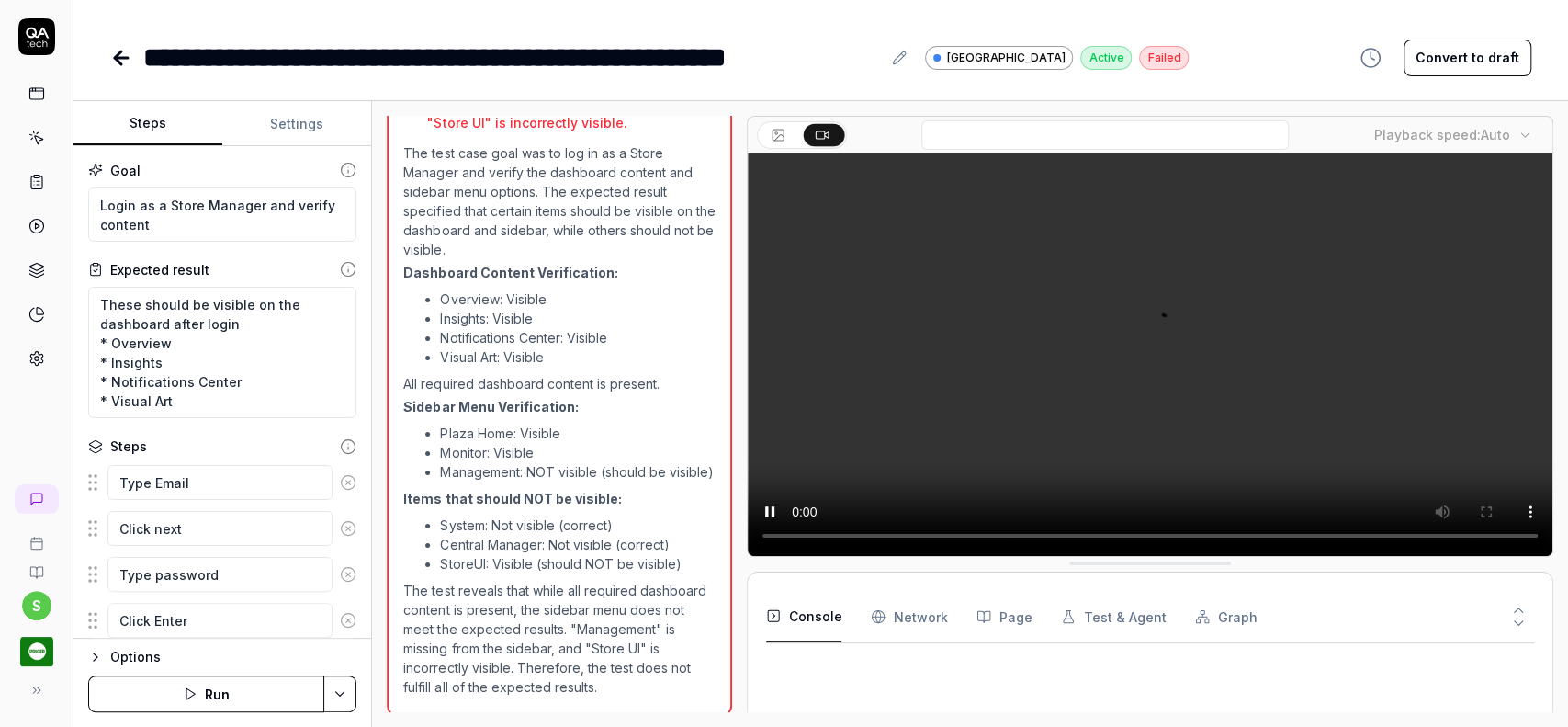
scroll to position [893, 0]
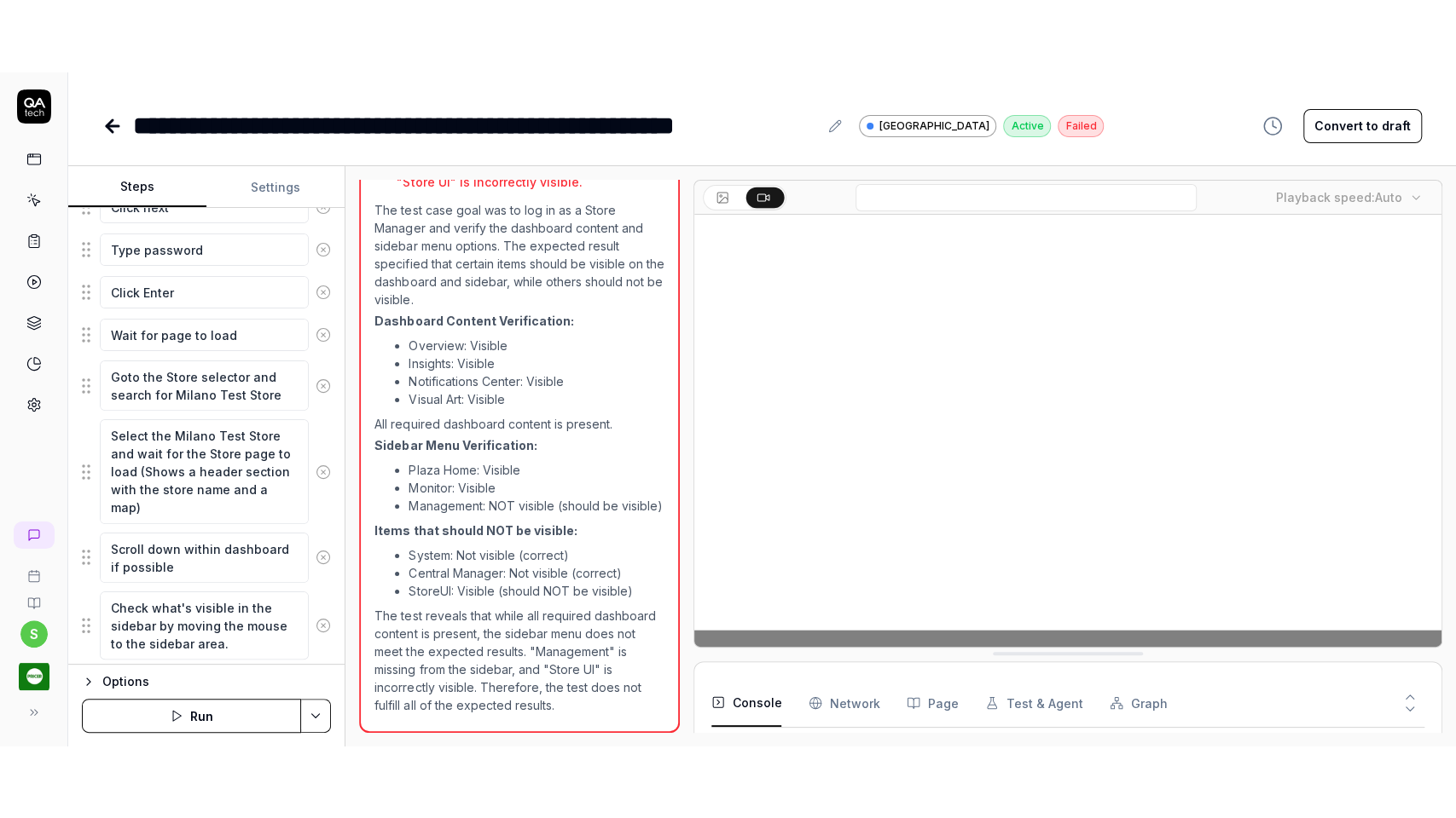
scroll to position [399, 0]
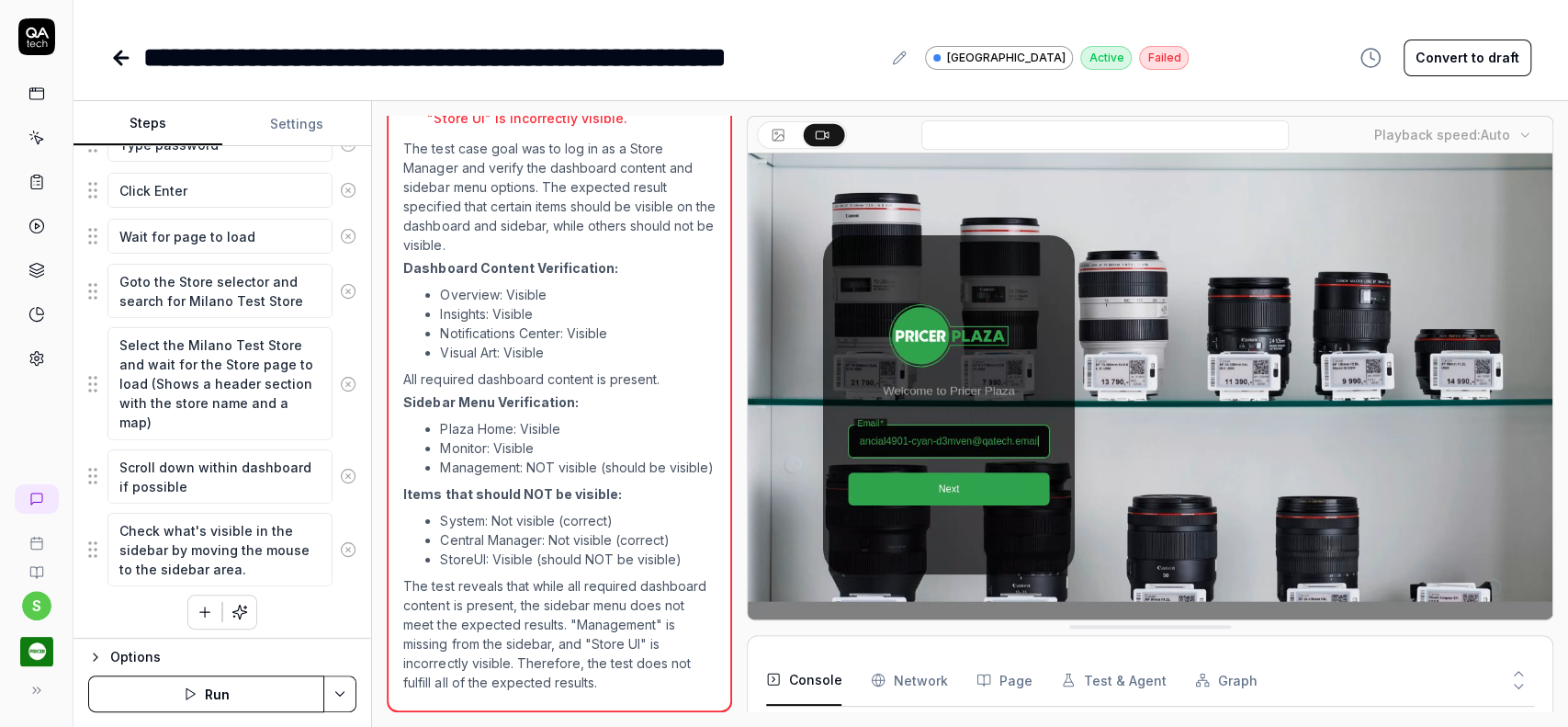
type textarea "*"
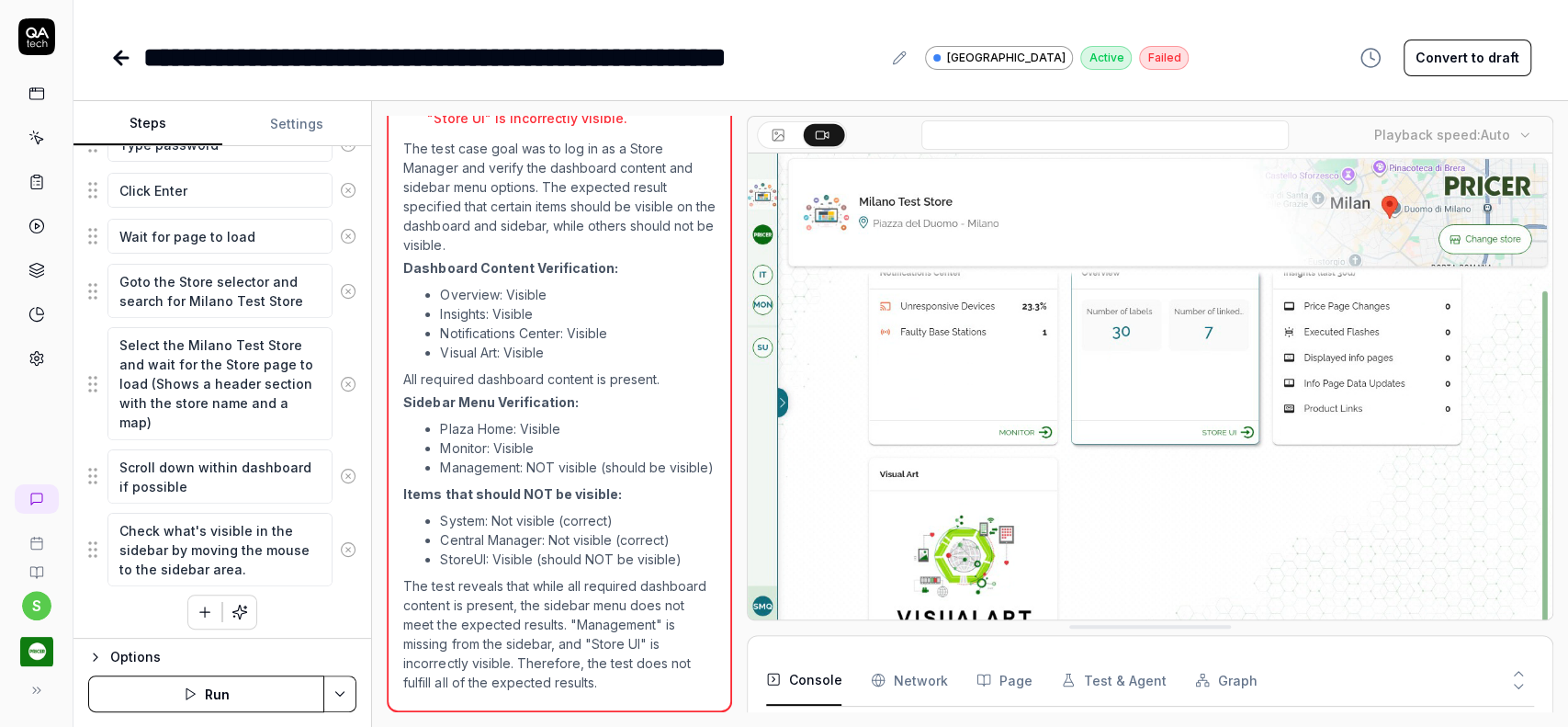
click at [116, 61] on icon at bounding box center [120, 57] width 22 height 22
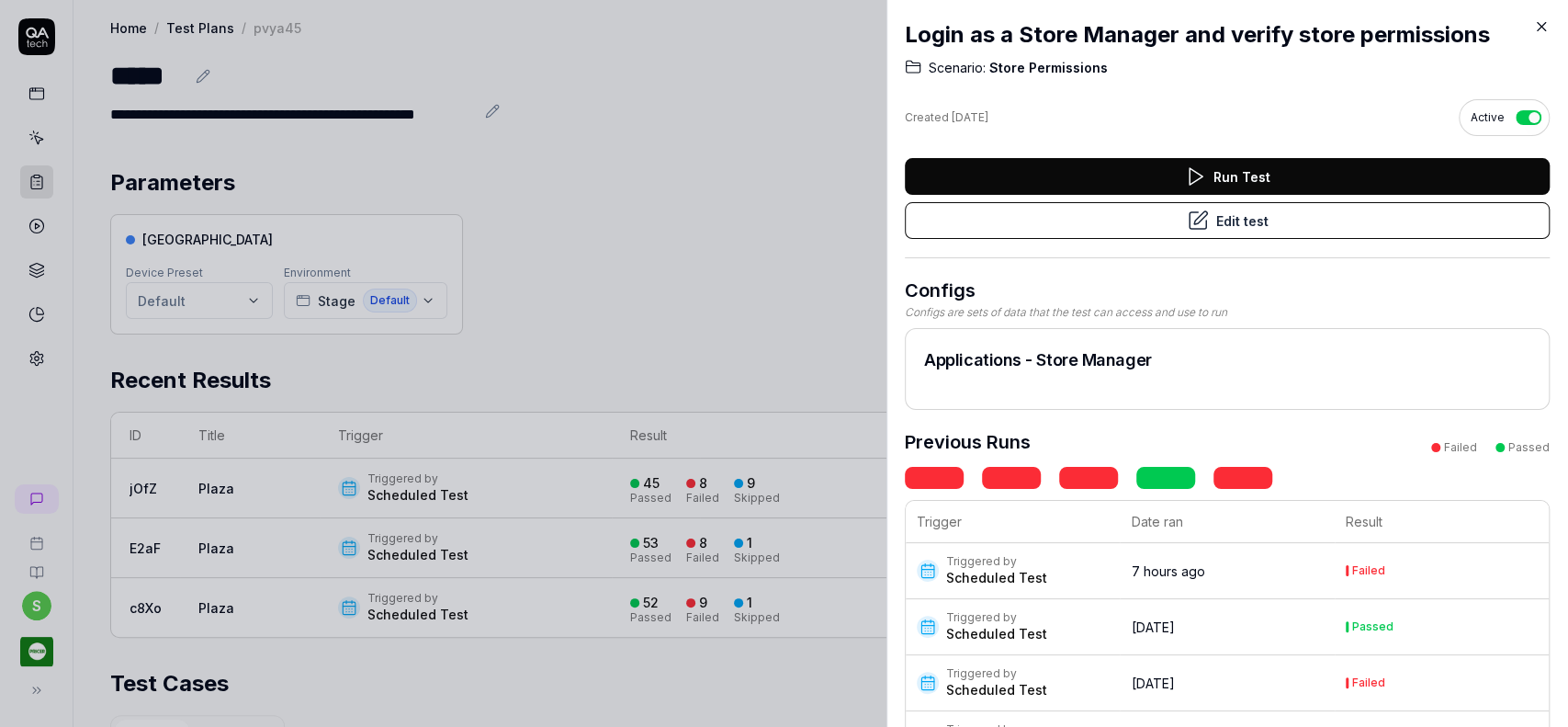
scroll to position [419, 0]
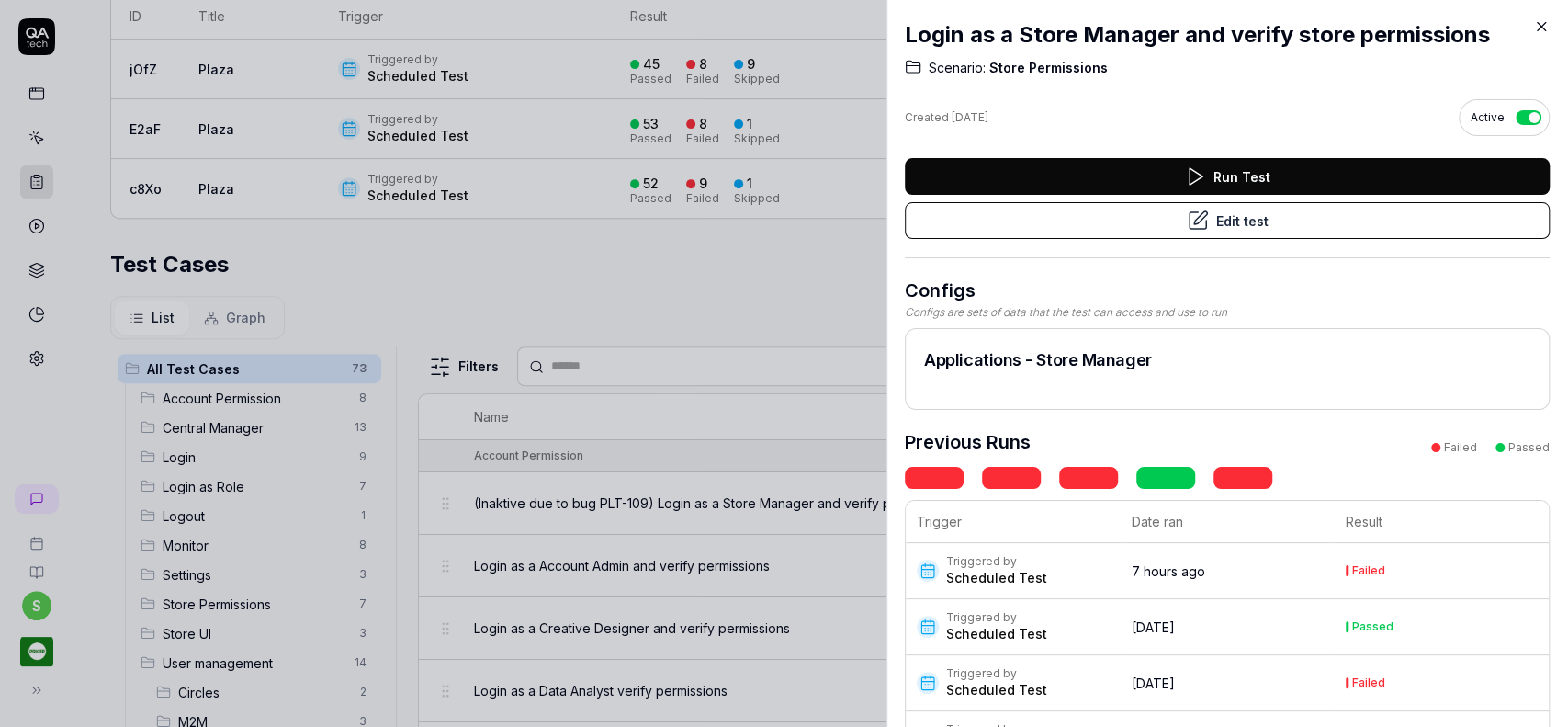
click at [1540, 28] on icon at bounding box center [1541, 27] width 9 height 9
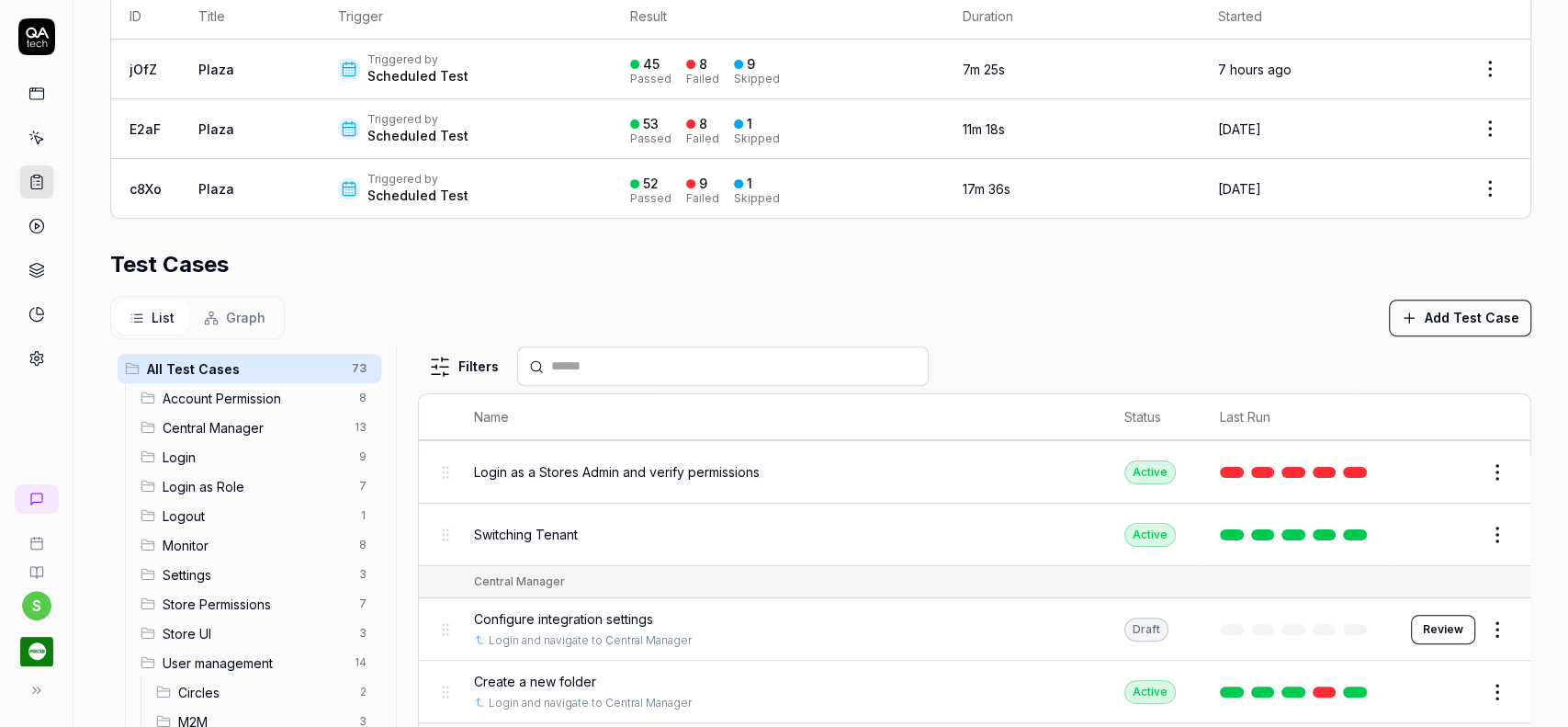
scroll to position [490, 0]
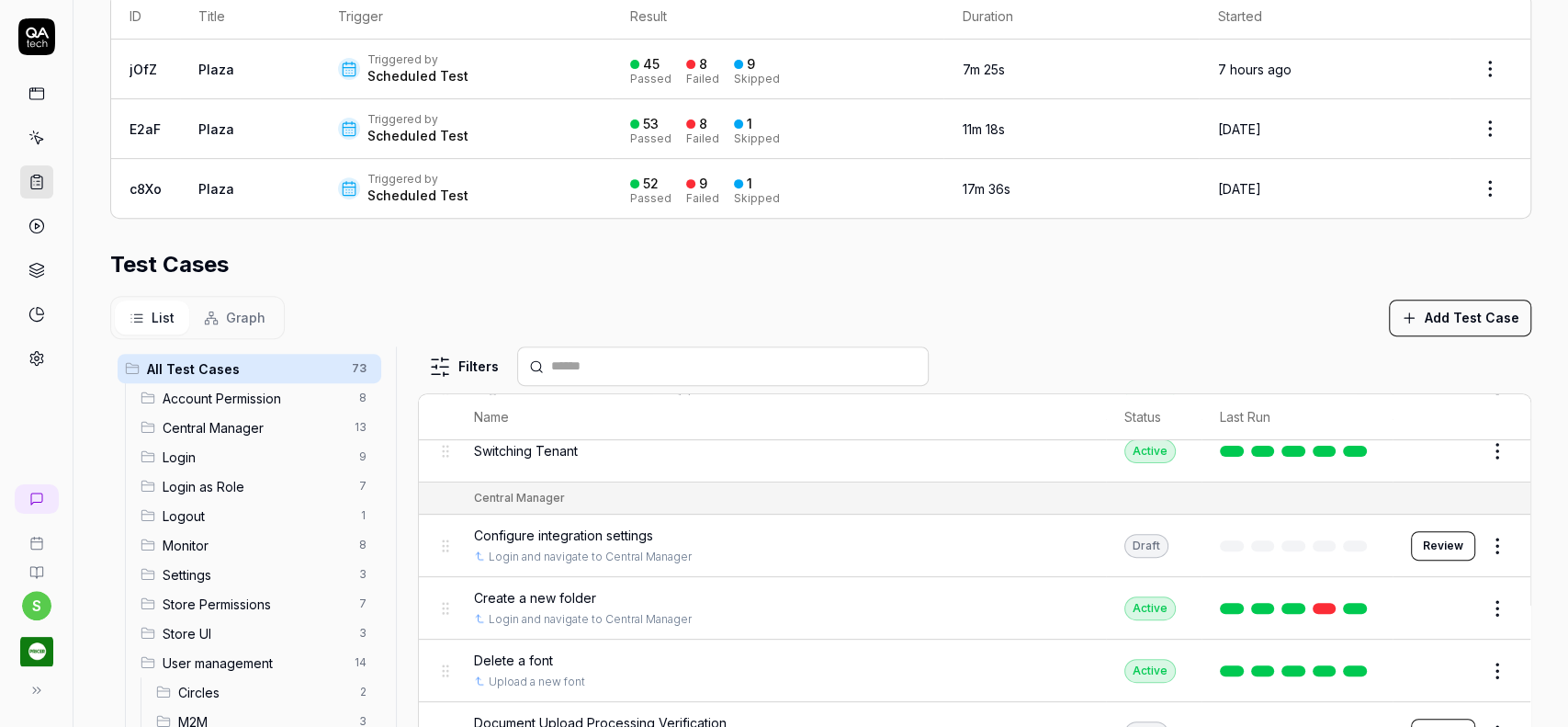
click at [232, 399] on span "Account Permission" at bounding box center [255, 399] width 186 height 19
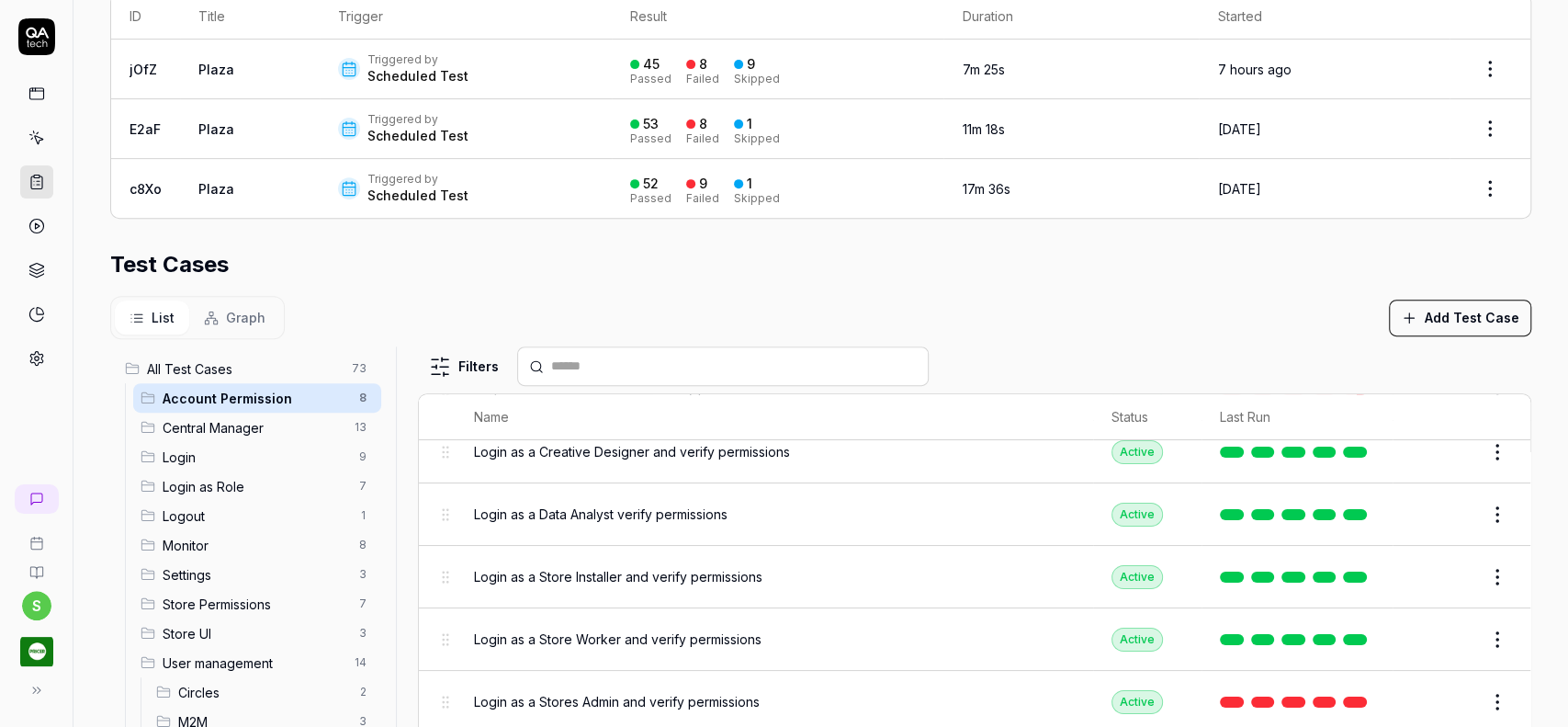
click at [191, 628] on span "Store UI" at bounding box center [255, 633] width 186 height 19
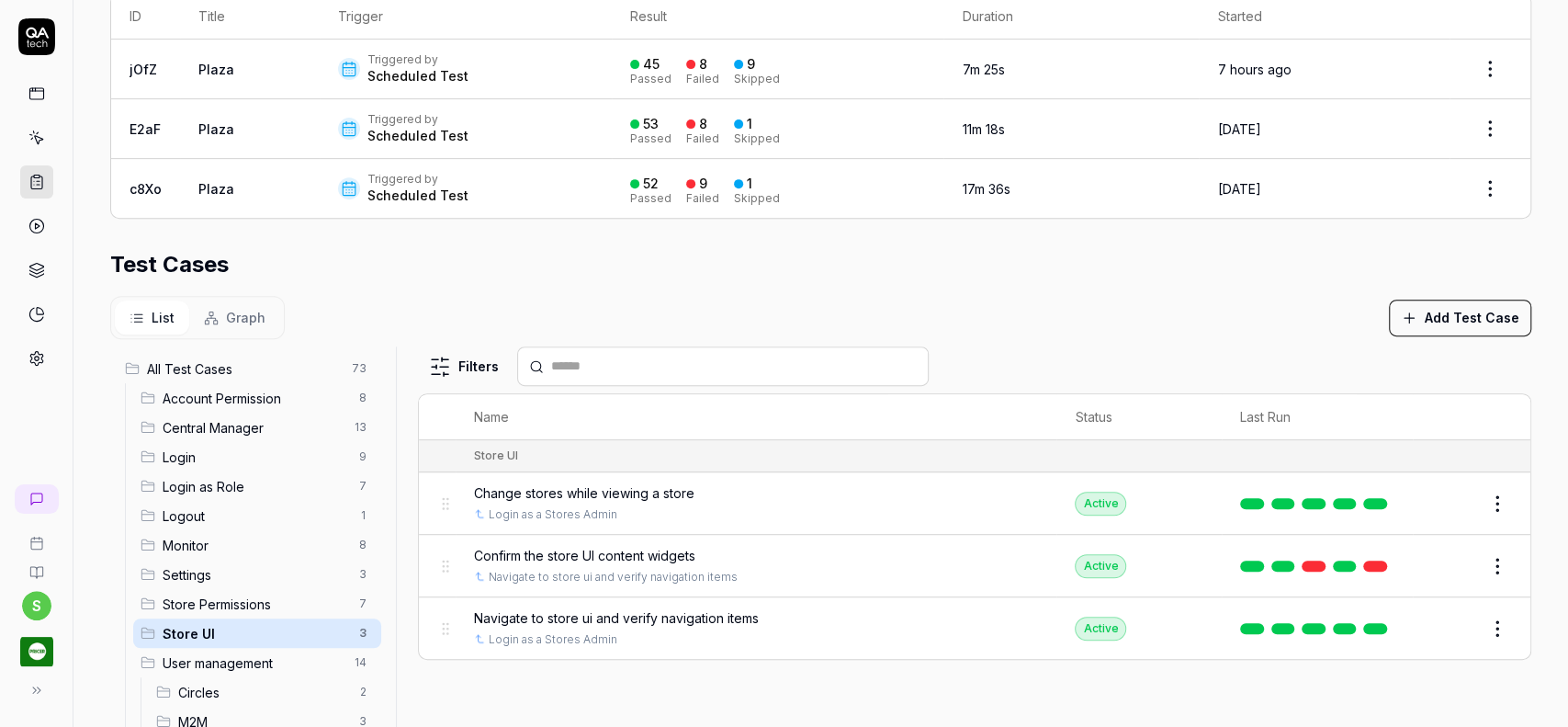
click at [665, 620] on span "Navigate to store ui and verify navigation items" at bounding box center [617, 618] width 285 height 19
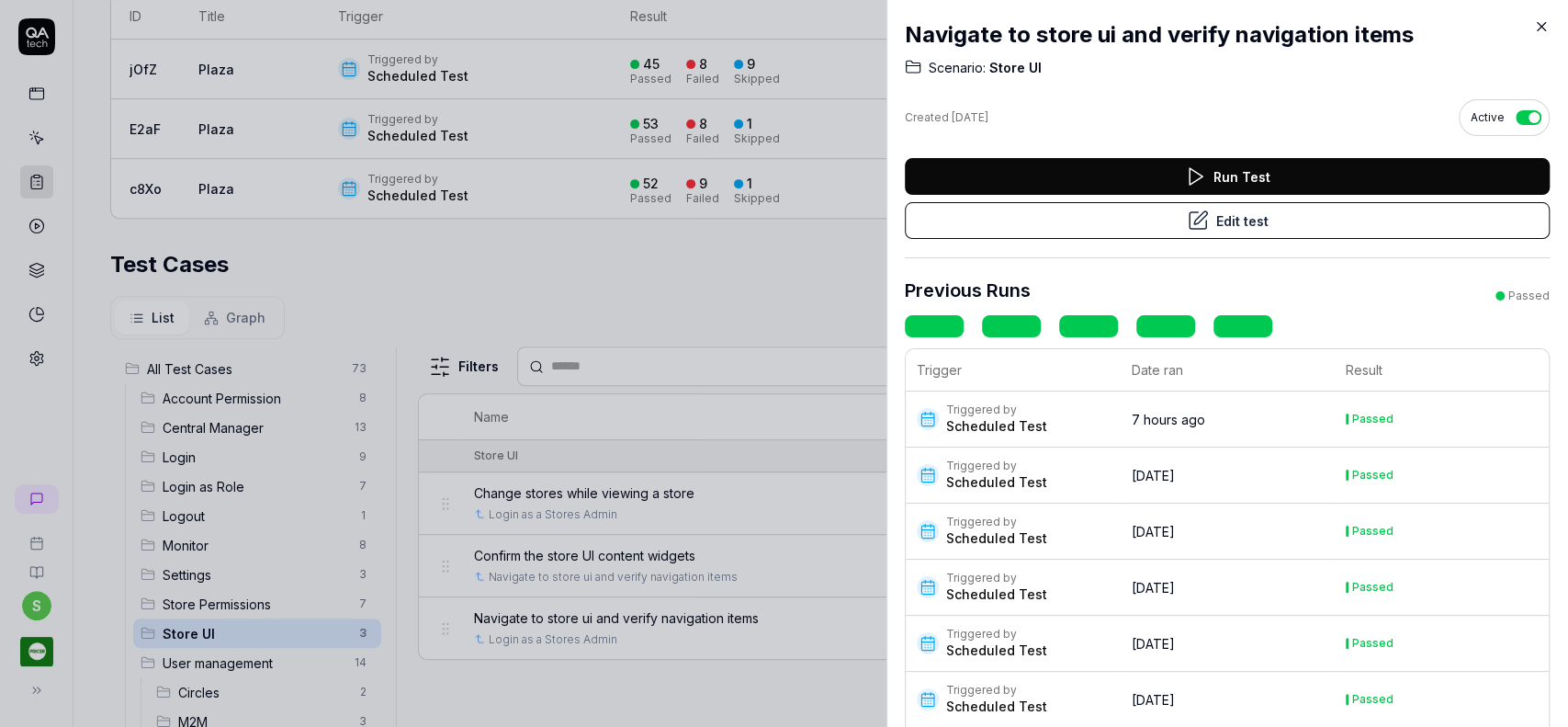
click at [1277, 219] on button "Edit test" at bounding box center [1227, 220] width 645 height 37
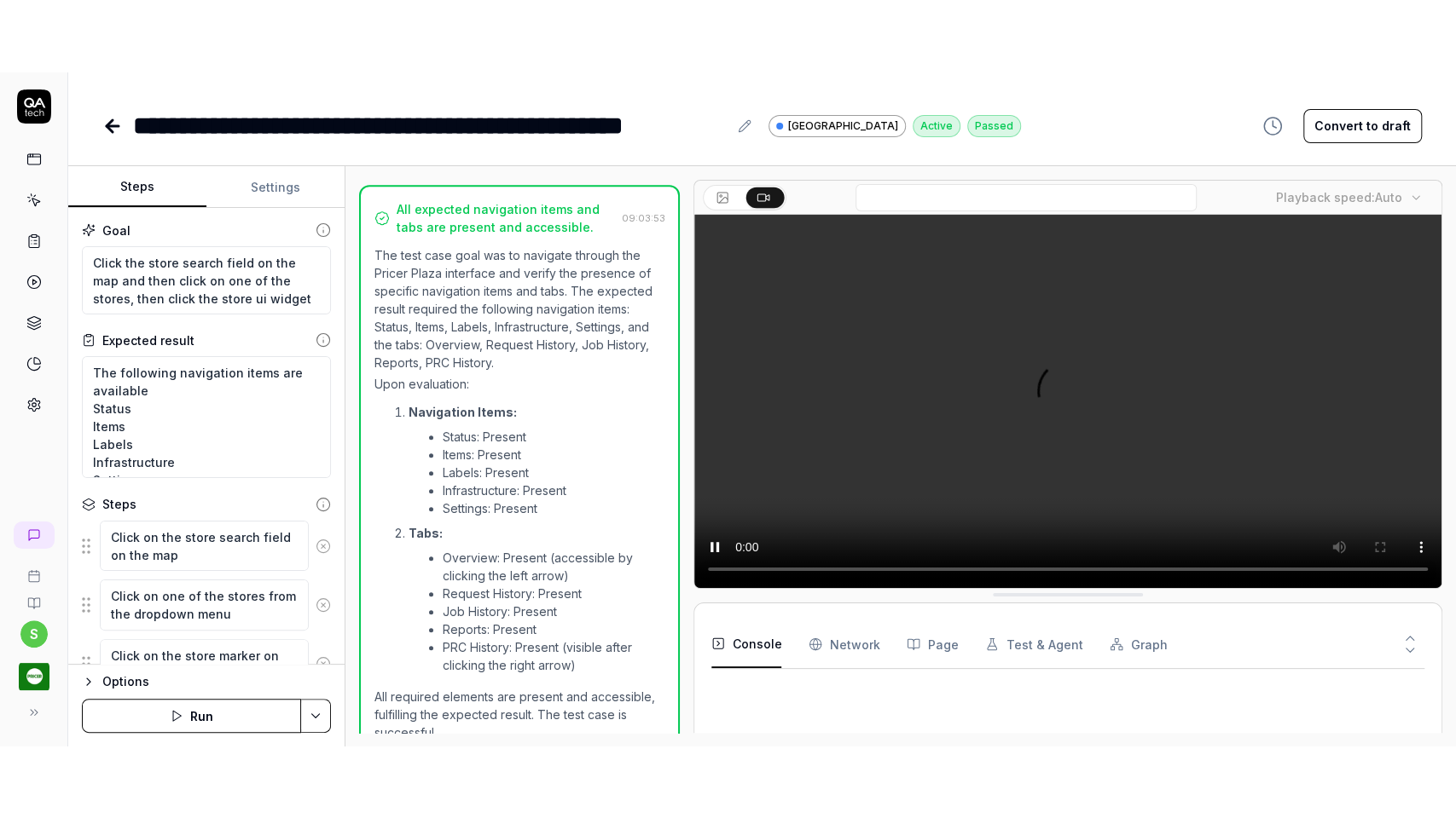
scroll to position [632, 0]
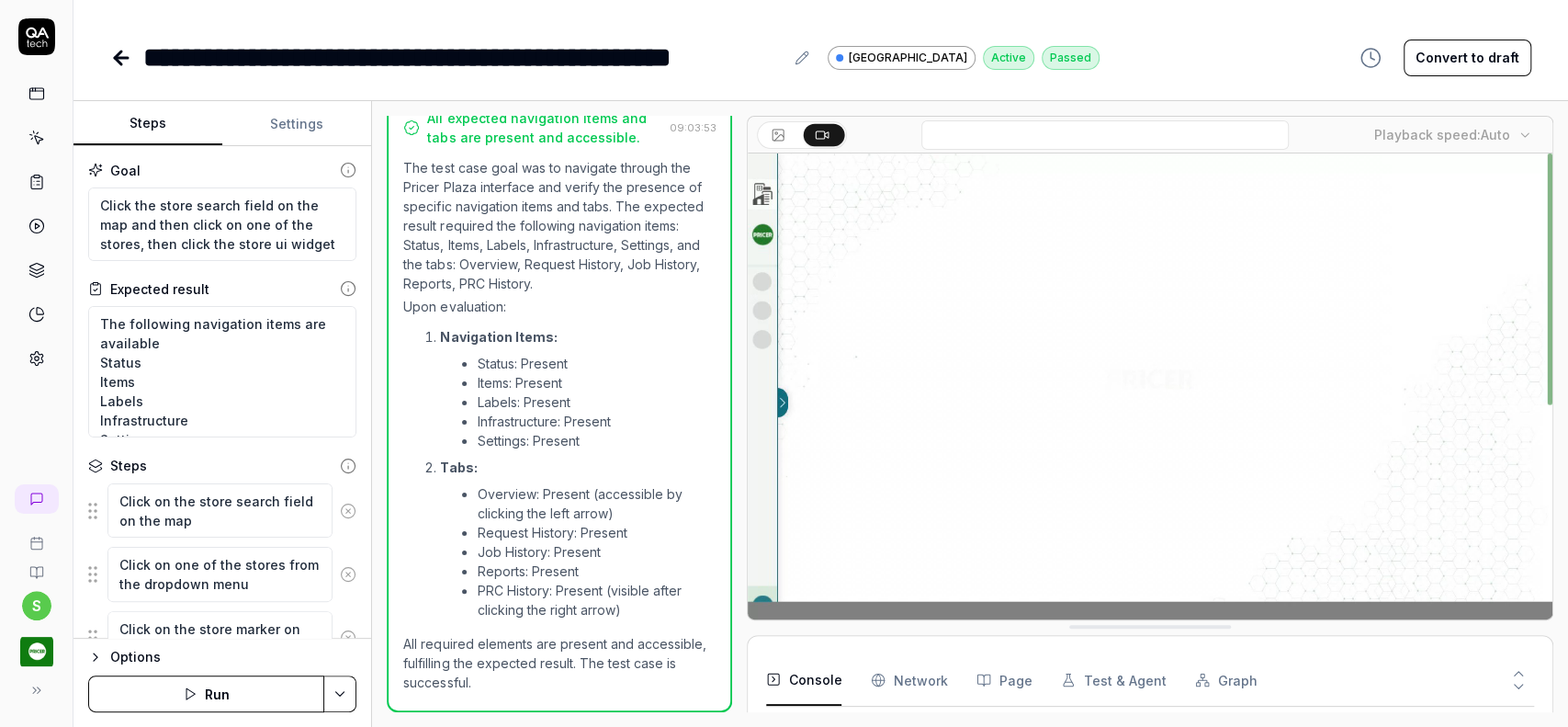
type textarea "*"
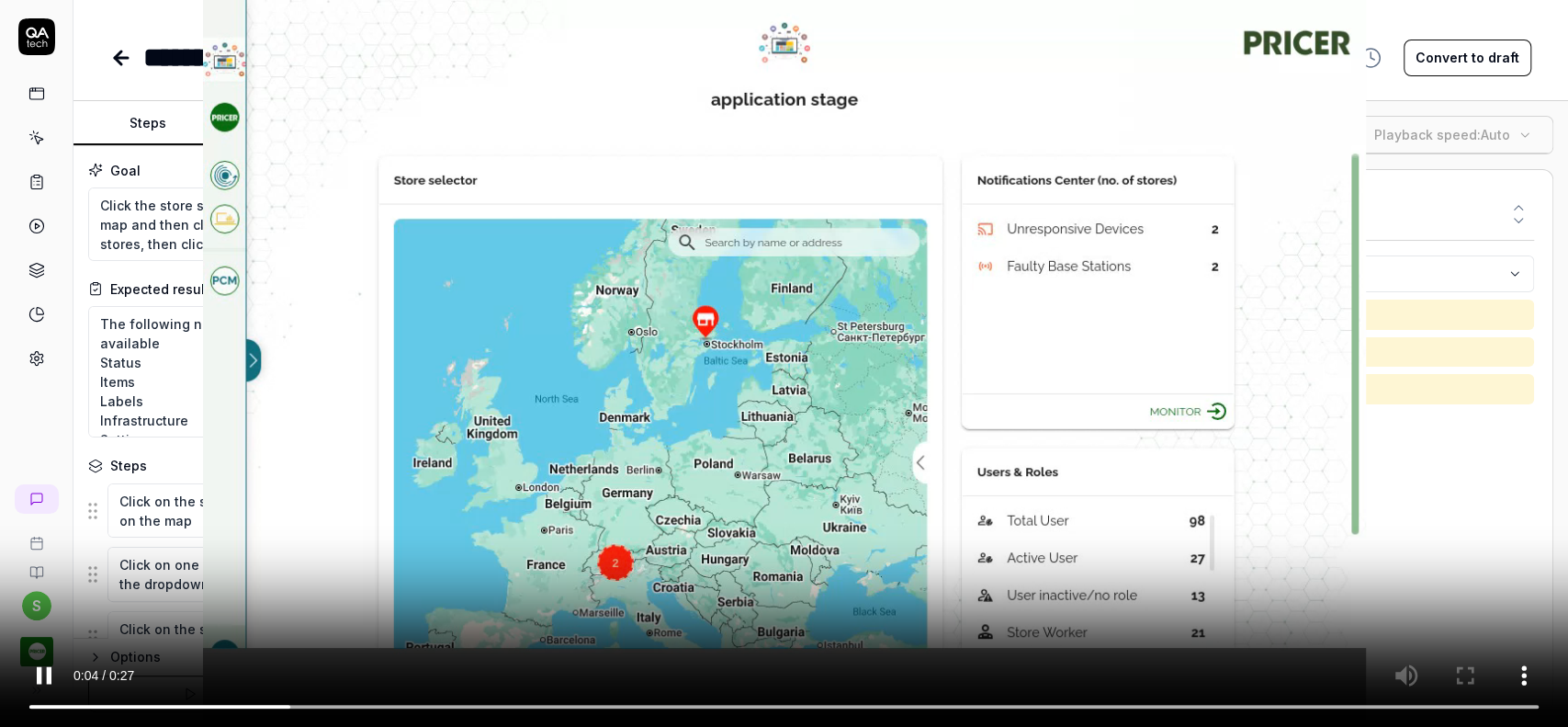
scroll to position [527, 0]
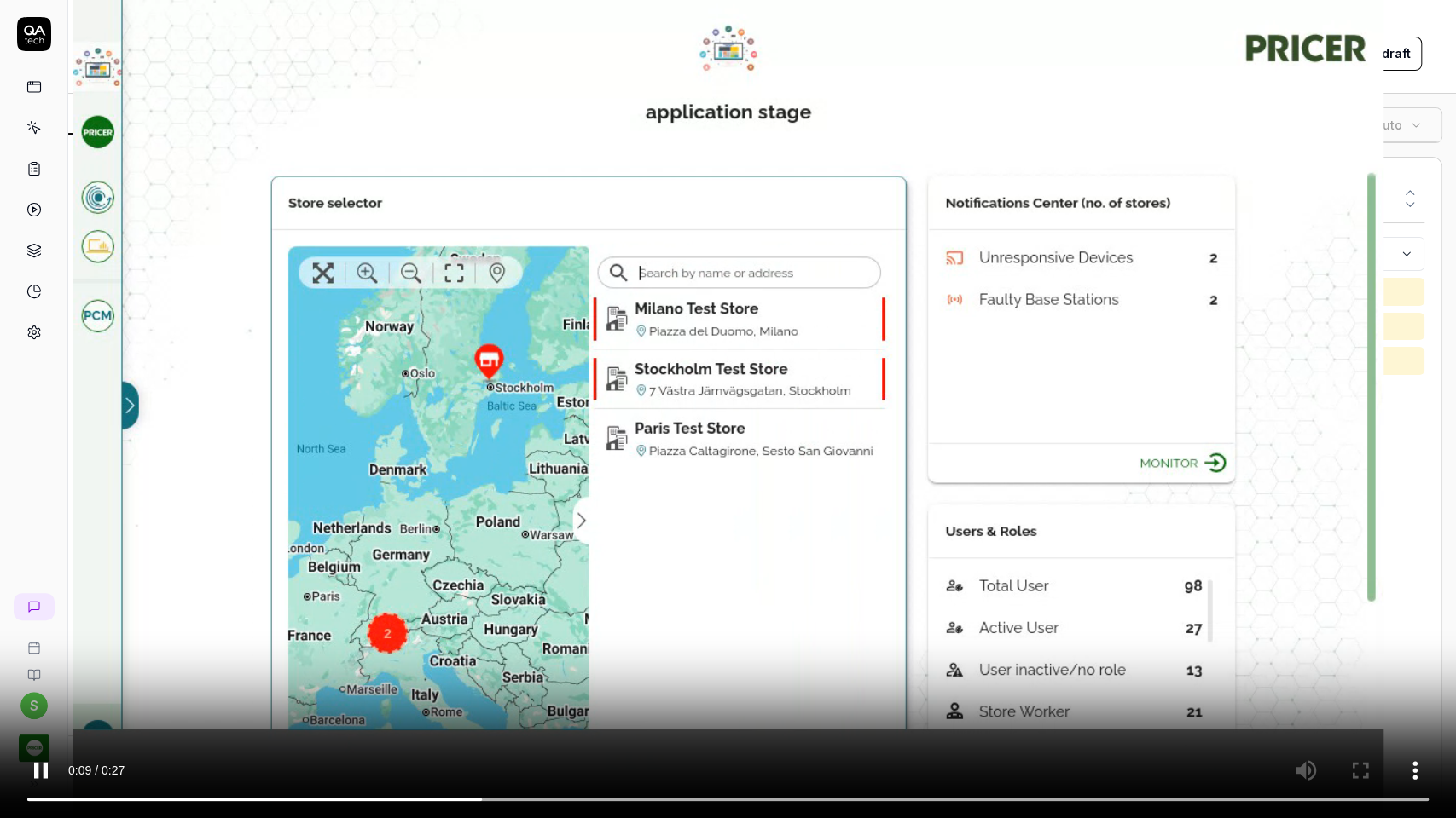
type textarea "*"
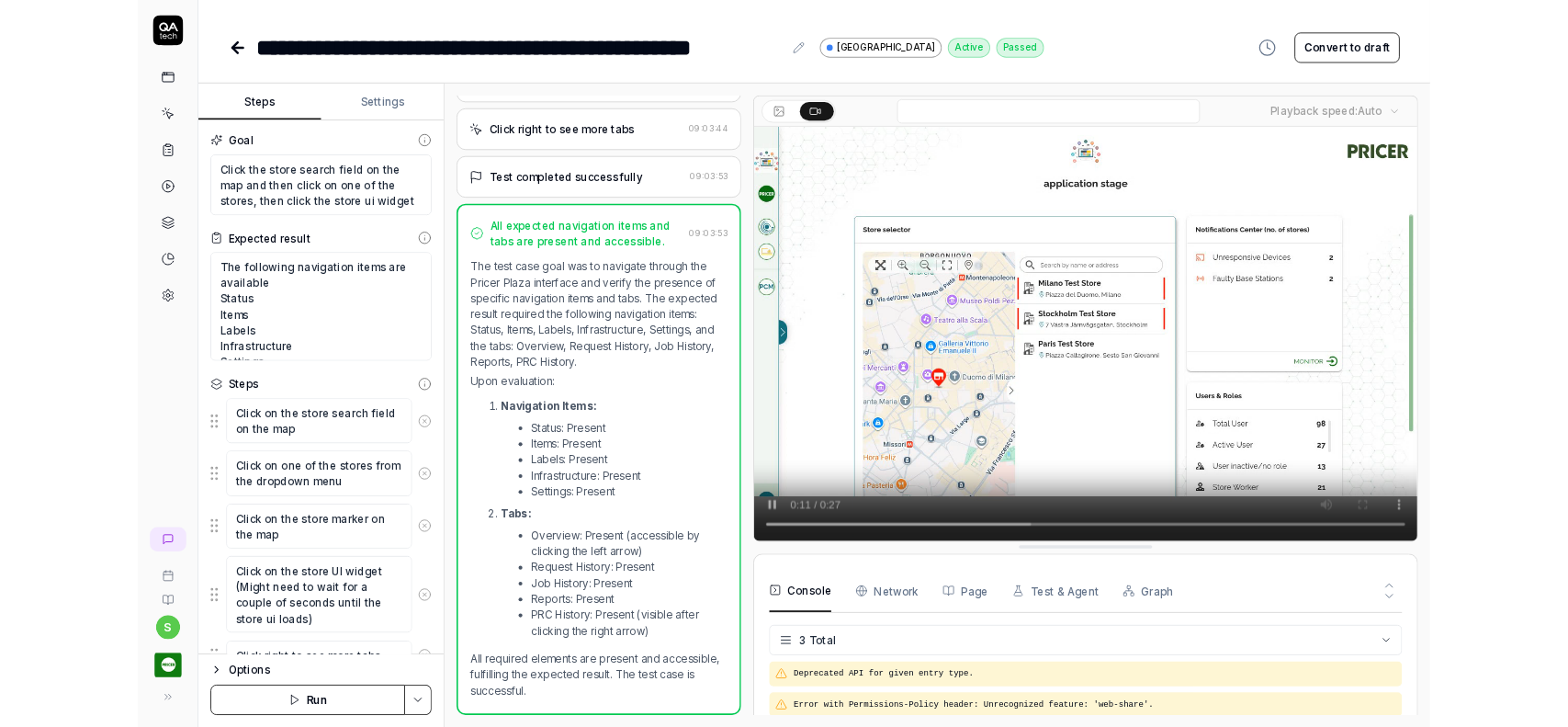
scroll to position [681, 0]
